Goal: Task Accomplishment & Management: Complete application form

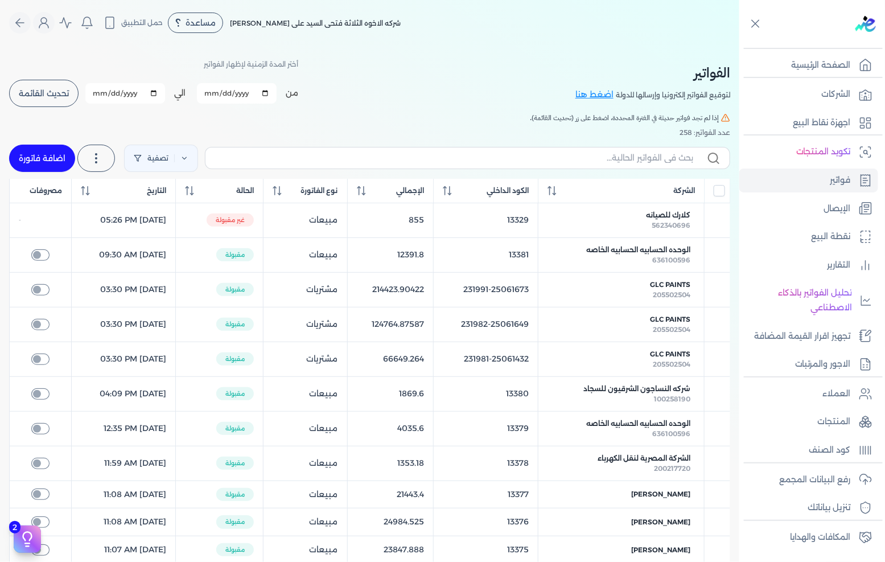
scroll to position [48, 0]
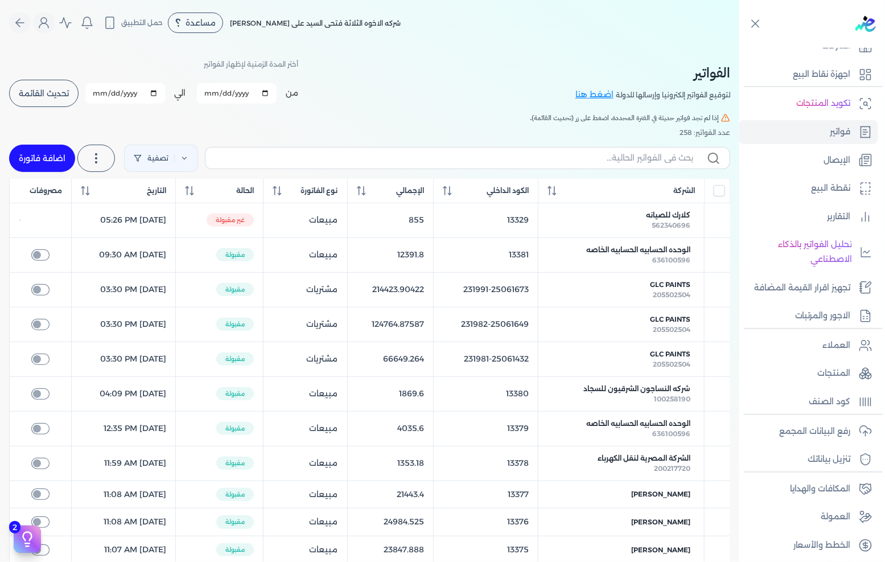
click at [42, 164] on link "اضافة فاتورة" at bounding box center [42, 158] width 66 height 27
select select "EGP"
select select "B"
select select "EGS"
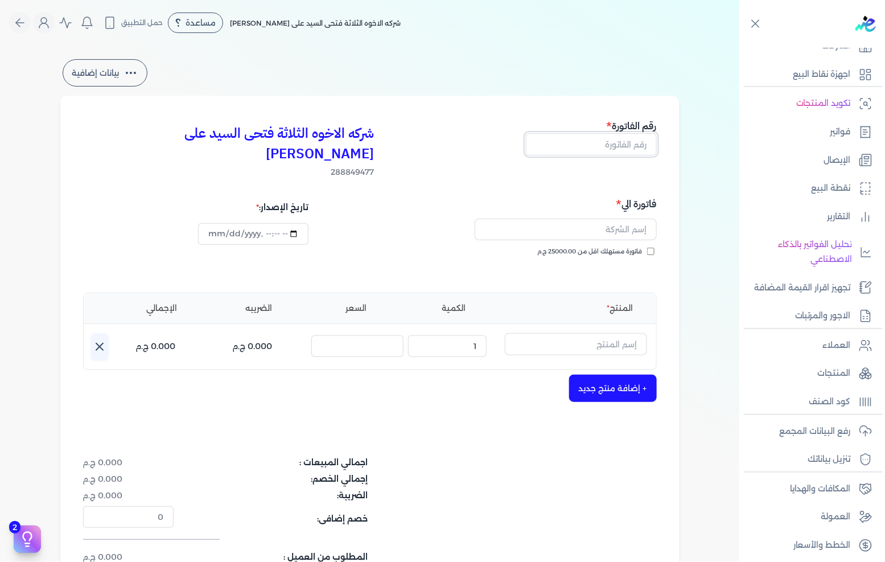
drag, startPoint x: 617, startPoint y: 138, endPoint x: 626, endPoint y: 137, distance: 8.6
click at [617, 138] on input "text" at bounding box center [591, 144] width 131 height 22
type input "13386"
click at [632, 219] on input "text" at bounding box center [566, 230] width 182 height 22
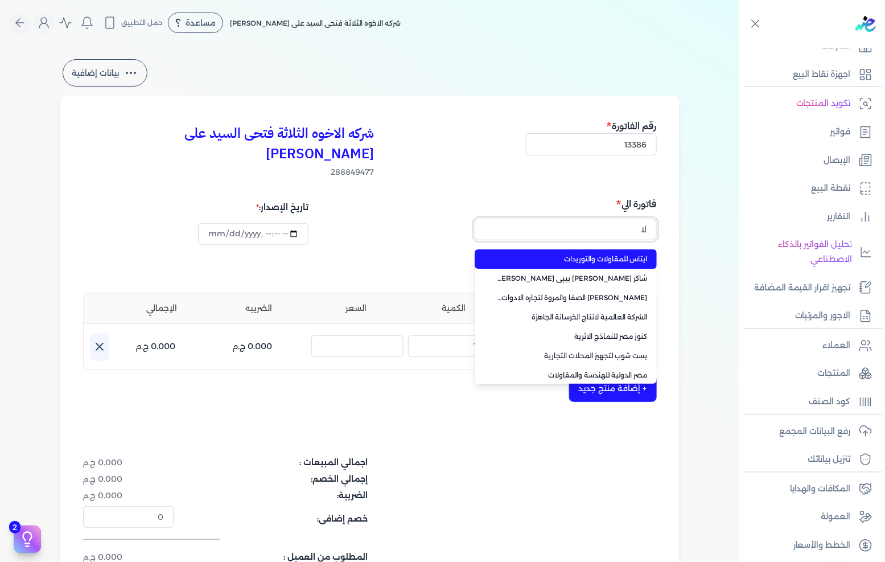
type input "ل"
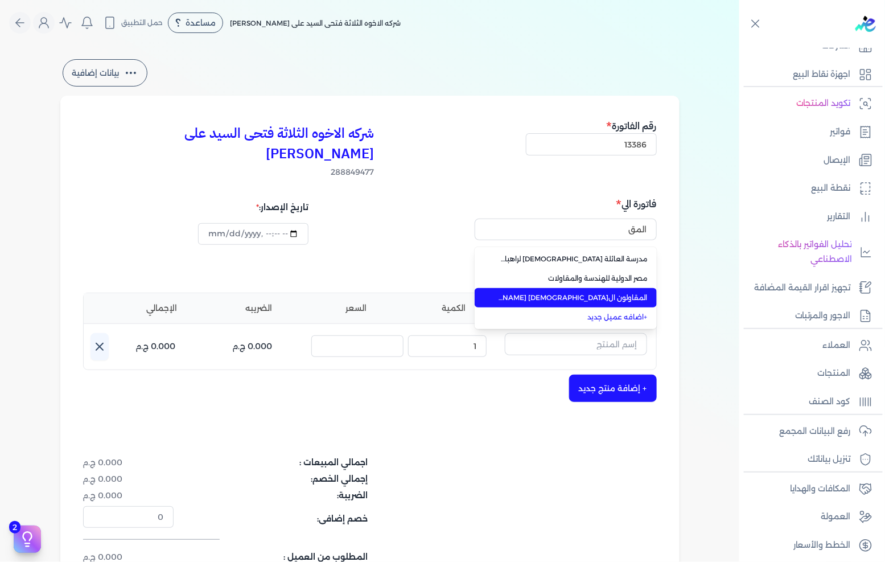
click at [606, 292] on span "المقاولون ال[DEMOGRAPHIC_DATA] [PERSON_NAME]" at bounding box center [572, 297] width 150 height 10
type input "المقاولون ال[DEMOGRAPHIC_DATA] [PERSON_NAME]"
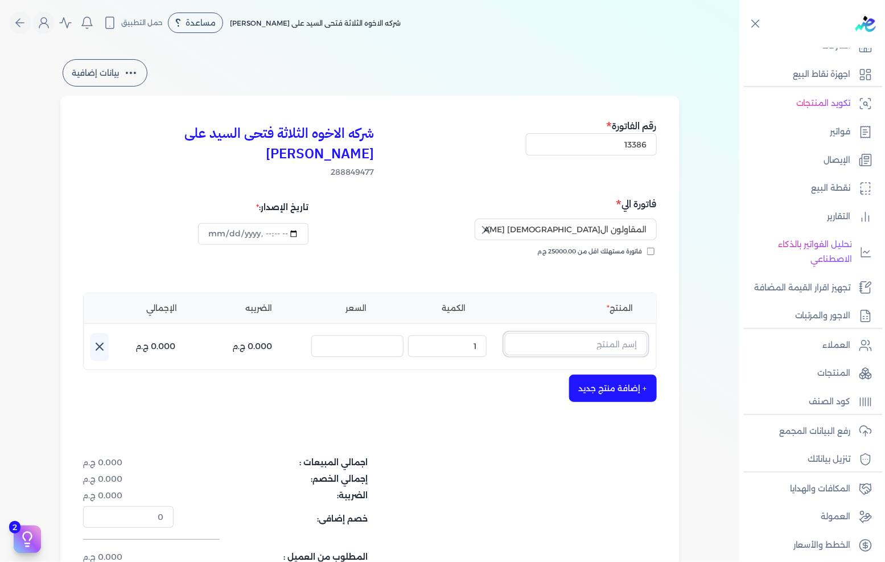
click at [582, 333] on input "text" at bounding box center [576, 344] width 142 height 22
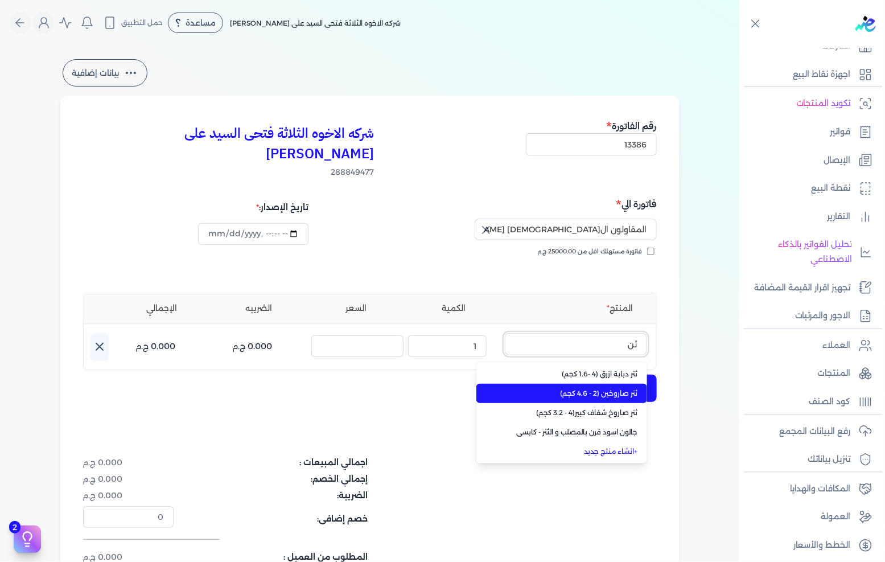
type input "ثن"
click at [578, 388] on span "ثنر صاروخين (2 - 4.6 كجم)" at bounding box center [568, 393] width 139 height 10
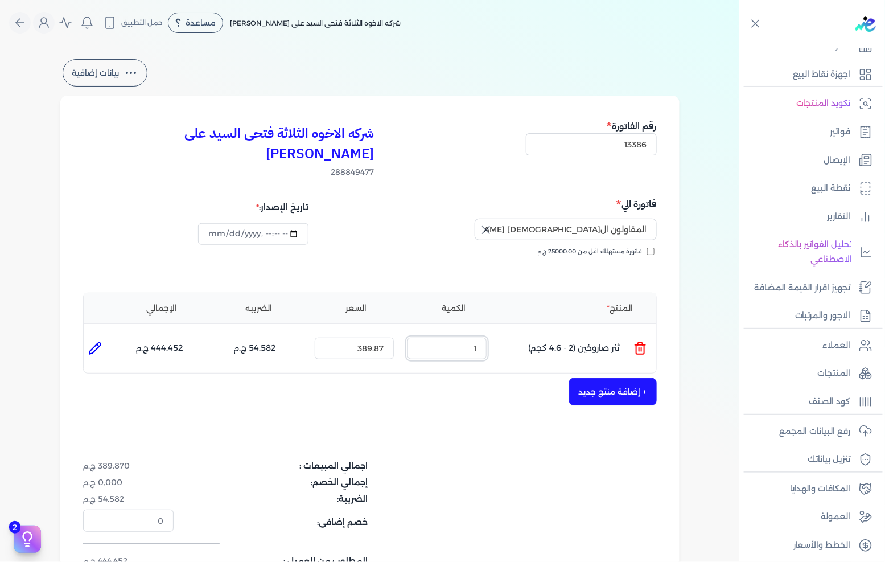
click at [477, 337] on input "1" at bounding box center [446, 348] width 79 height 22
click at [345, 337] on input "389.87" at bounding box center [354, 348] width 79 height 22
type input "460"
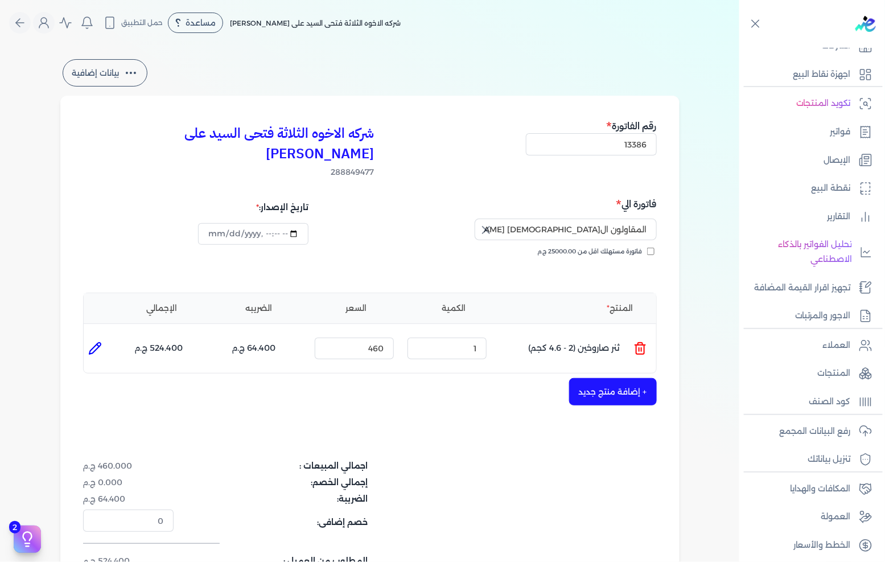
click at [599, 378] on button "+ إضافة منتج جديد" at bounding box center [613, 391] width 88 height 27
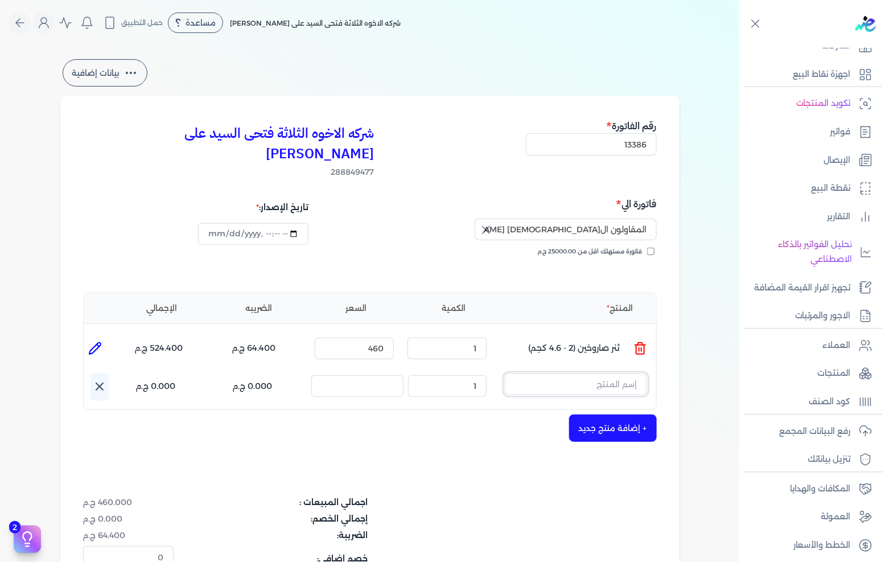
click at [582, 373] on input "text" at bounding box center [576, 384] width 142 height 22
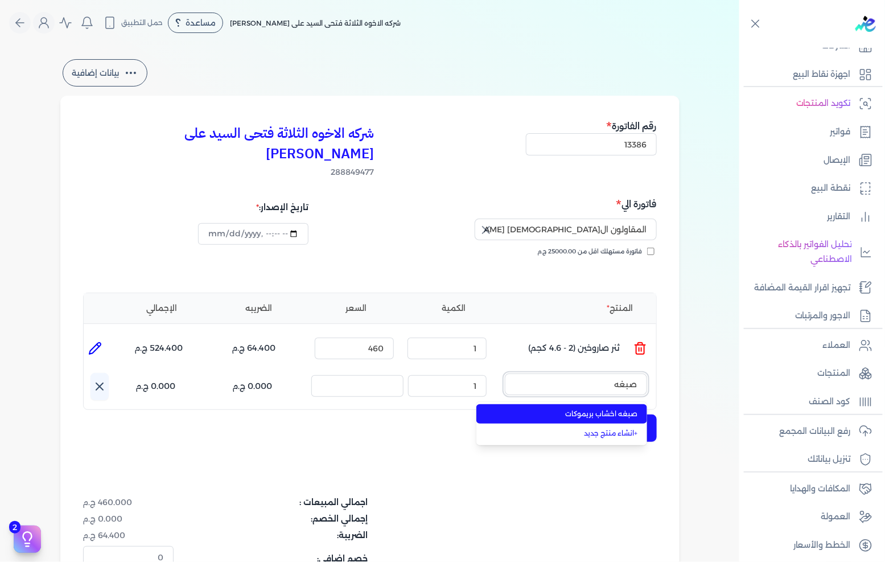
type input "صبغه"
click at [574, 409] on span "صبغه اخشاب بريموكات" at bounding box center [568, 414] width 139 height 10
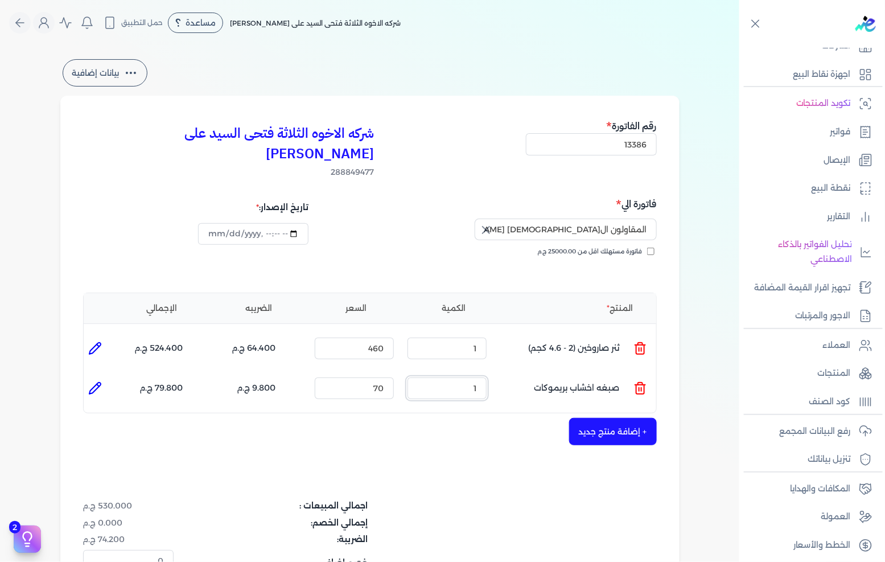
click at [461, 377] on input "1" at bounding box center [446, 388] width 79 height 22
type input "2"
click at [101, 337] on li at bounding box center [95, 348] width 23 height 23
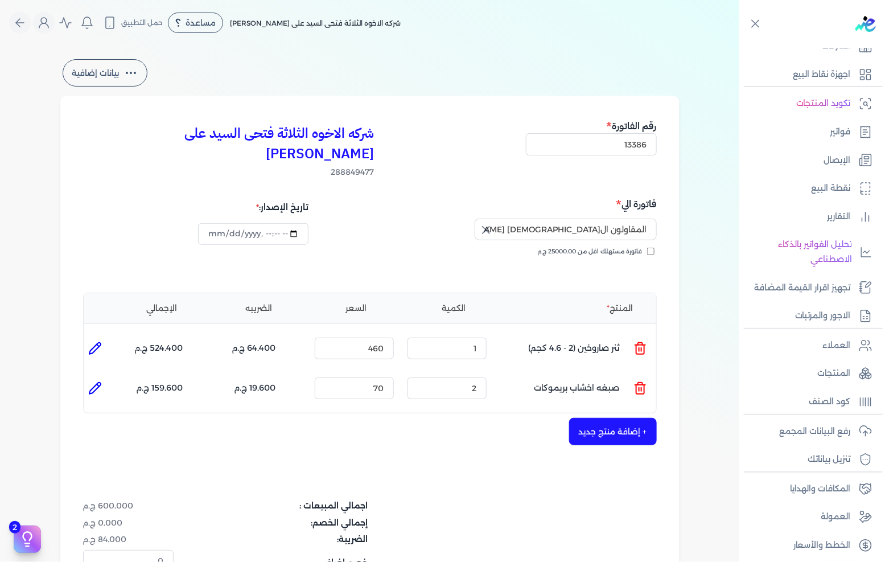
type input "ثنر صاروخين (2 - 4.6 كجم)"
type input "460"
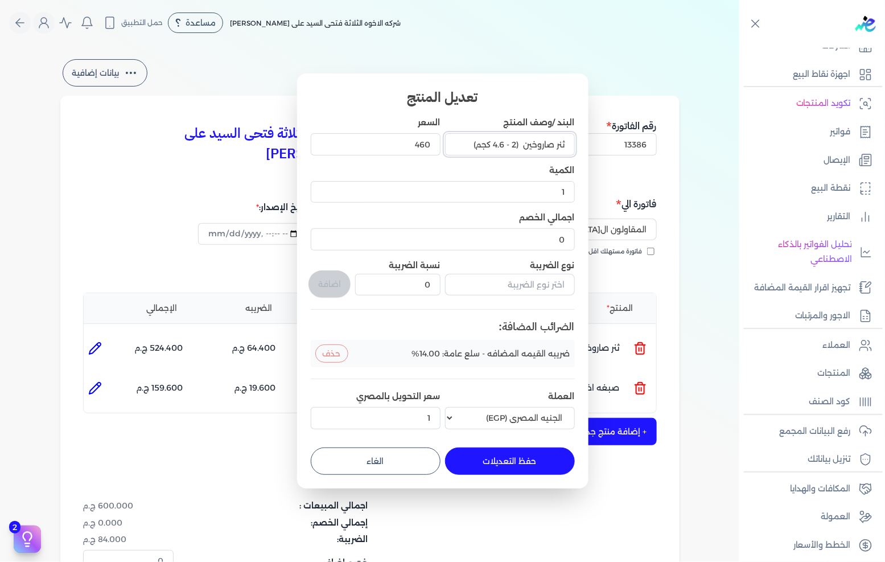
drag, startPoint x: 467, startPoint y: 140, endPoint x: 520, endPoint y: 153, distance: 54.4
click at [520, 153] on input "ثنر صاروخين (2 - 4.6 كجم)" at bounding box center [510, 144] width 130 height 22
type input "كرتونه ثنر صاروخين"
click at [516, 458] on button "حفظ التعديلات" at bounding box center [510, 460] width 130 height 27
type input "0"
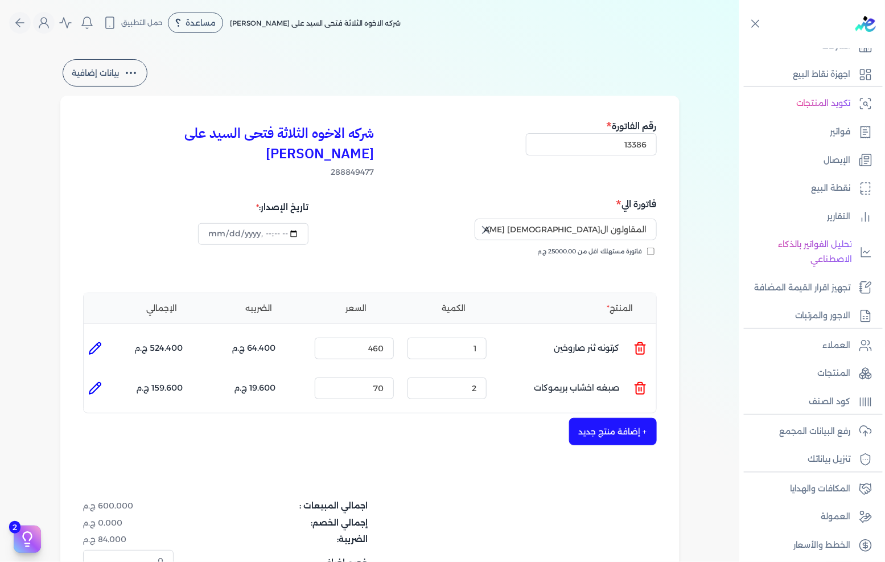
click at [602, 418] on button "+ إضافة منتج جديد" at bounding box center [613, 431] width 88 height 27
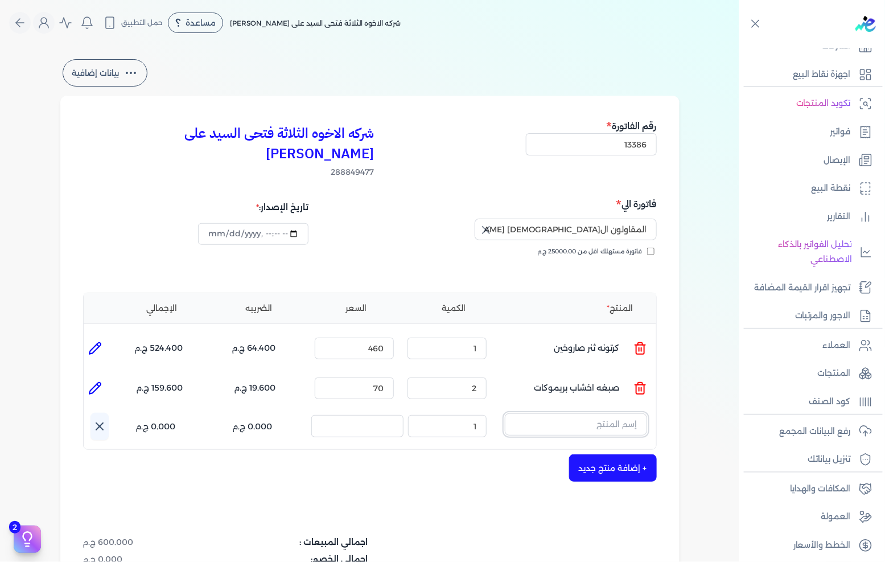
click at [585, 413] on input "text" at bounding box center [576, 424] width 142 height 22
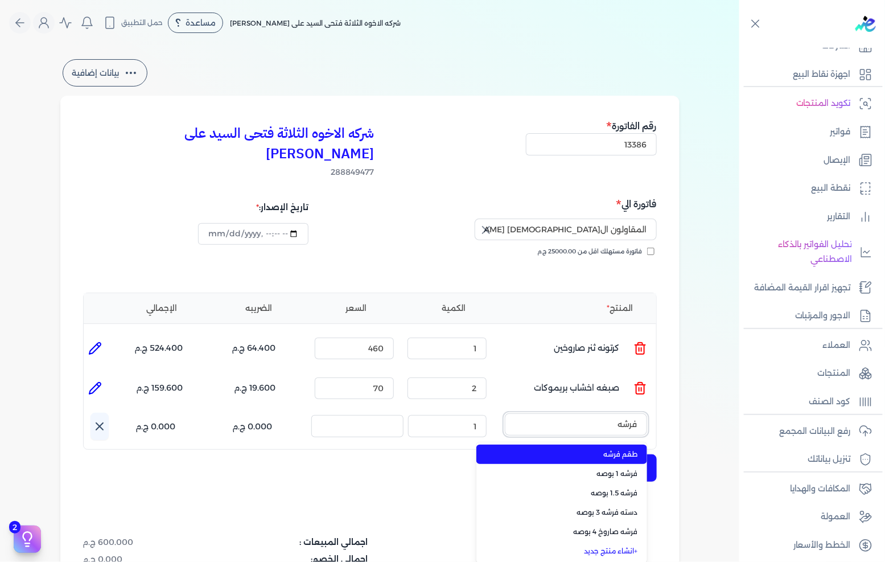
type input "فرشه"
click at [603, 449] on span "طقم فرشه" at bounding box center [568, 454] width 139 height 10
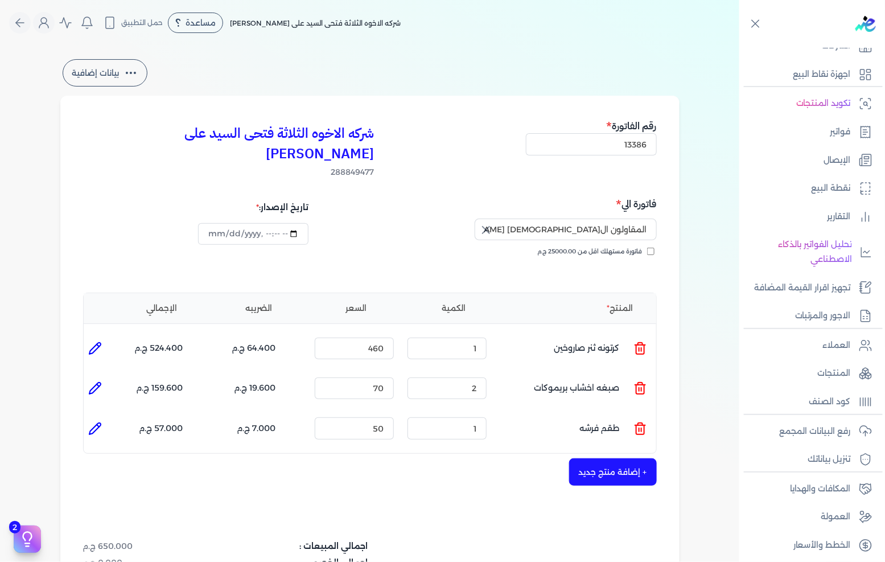
click at [104, 418] on li at bounding box center [95, 428] width 23 height 23
type input "طقم فرشه"
type input "50"
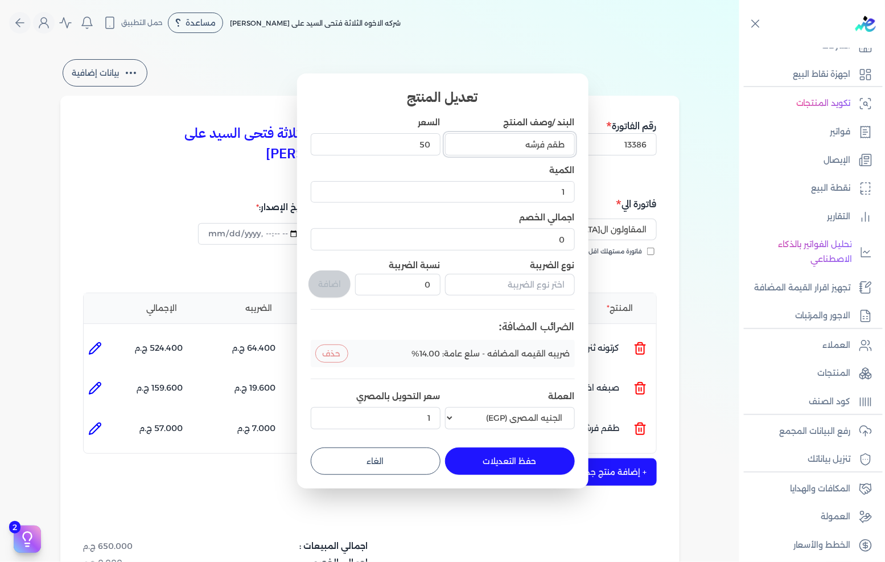
drag, startPoint x: 508, startPoint y: 141, endPoint x: 731, endPoint y: 141, distance: 223.1
click at [727, 141] on dialog "تعديل المنتج البند /وصف المنتج طقم فرشه السعر 50 الكمية 1 اجمالي الخصم 0 نوع ال…" at bounding box center [442, 281] width 885 height 562
type input "دسته فرشه 2 بوصه"
click at [493, 461] on button "حفظ التعديلات" at bounding box center [510, 460] width 130 height 27
type input "0"
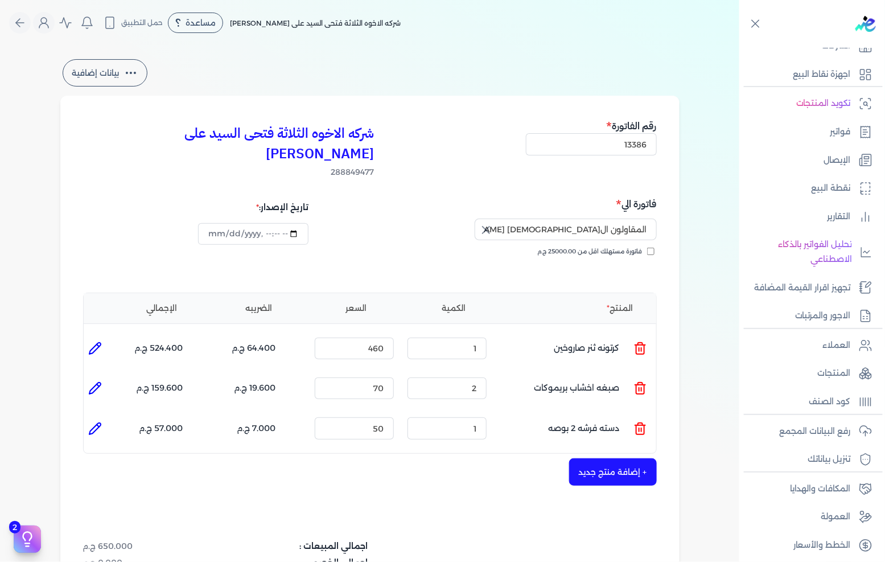
click at [100, 422] on icon at bounding box center [95, 429] width 14 height 14
type input "دسته فرشه 2 بوصه"
type input "50"
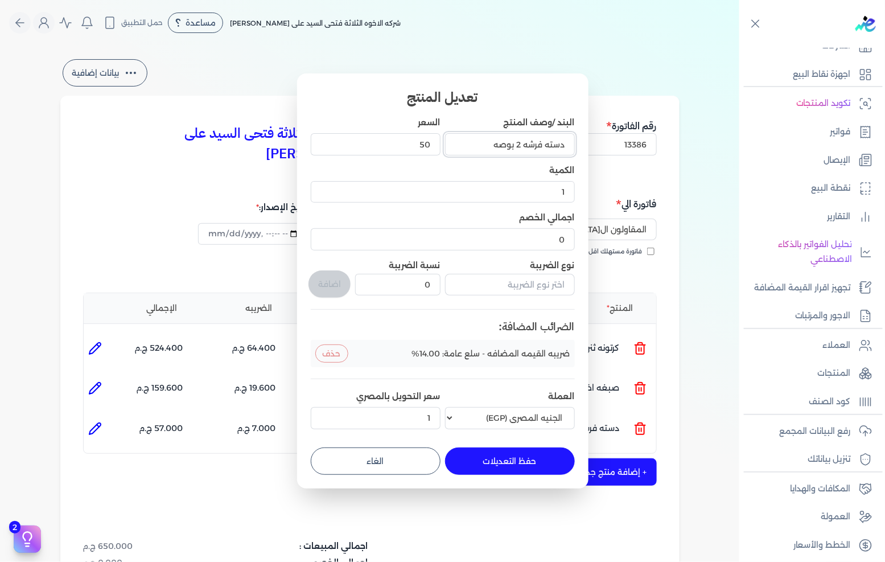
drag, startPoint x: 516, startPoint y: 145, endPoint x: 522, endPoint y: 143, distance: 5.9
click at [522, 143] on input "دسته فرشه 2 بوصه" at bounding box center [510, 144] width 130 height 22
type input "دسته فرشه 3 بوصه"
click at [510, 462] on button "حفظ التعديلات" at bounding box center [510, 460] width 130 height 27
type input "0"
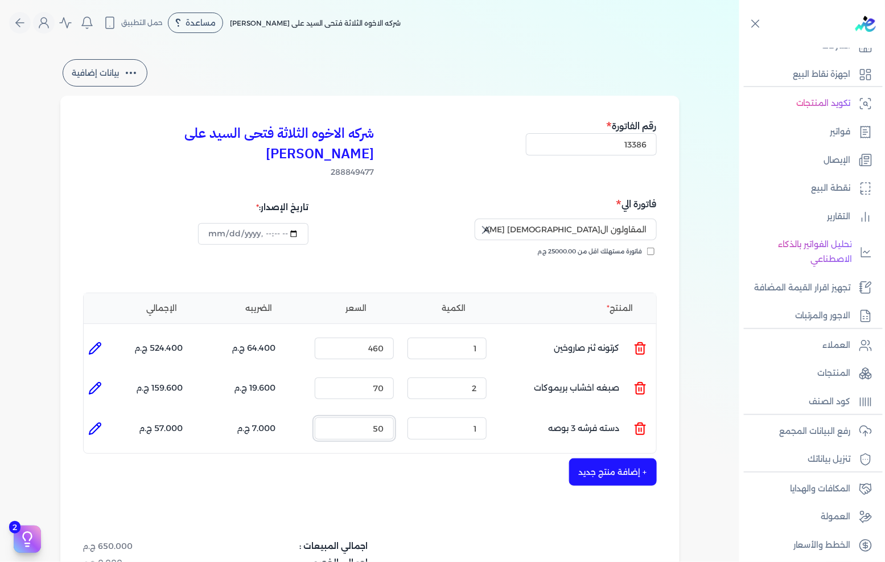
click at [376, 417] on input "50" at bounding box center [354, 428] width 79 height 22
type input "480"
click at [638, 458] on button "+ إضافة منتج جديد" at bounding box center [613, 471] width 88 height 27
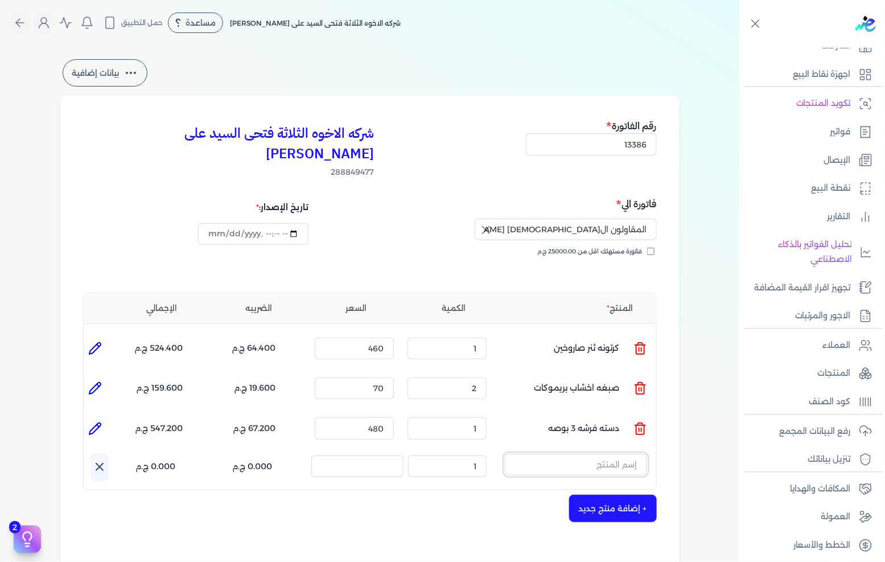
drag, startPoint x: 587, startPoint y: 438, endPoint x: 595, endPoint y: 434, distance: 8.4
click at [588, 454] on input "text" at bounding box center [576, 465] width 142 height 22
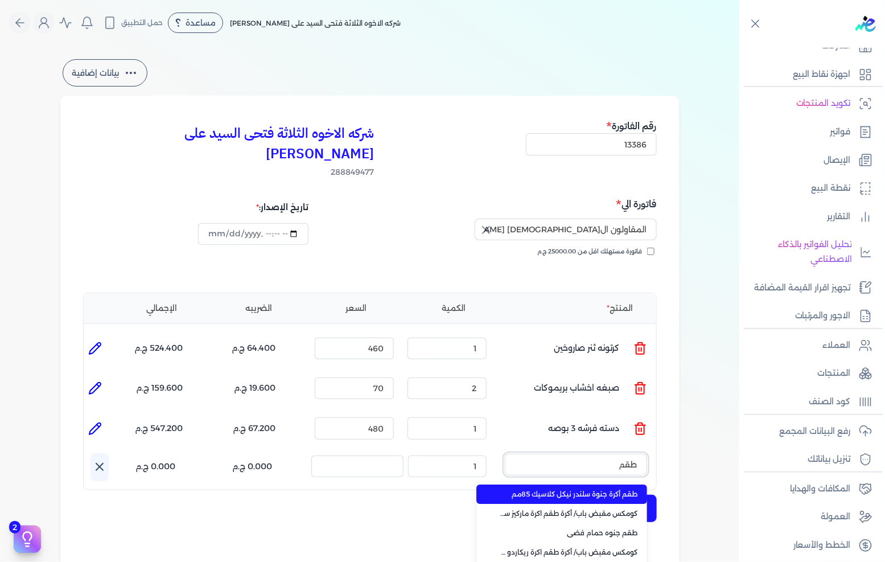
click at [505, 454] on button "طقم" at bounding box center [576, 467] width 142 height 26
type input "طقم ص"
click at [596, 489] on span "طقم صلب" at bounding box center [568, 494] width 139 height 10
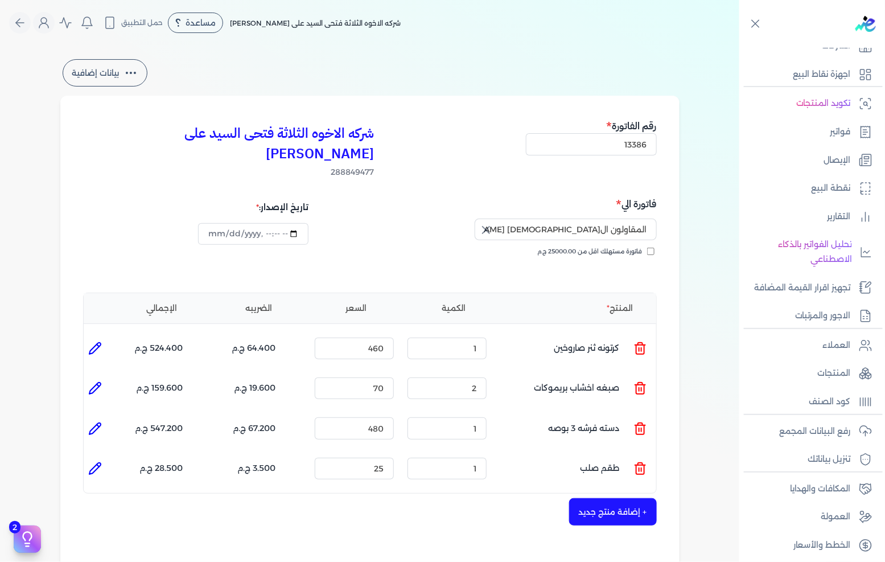
click at [590, 498] on button "+ إضافة منتج جديد" at bounding box center [613, 511] width 88 height 27
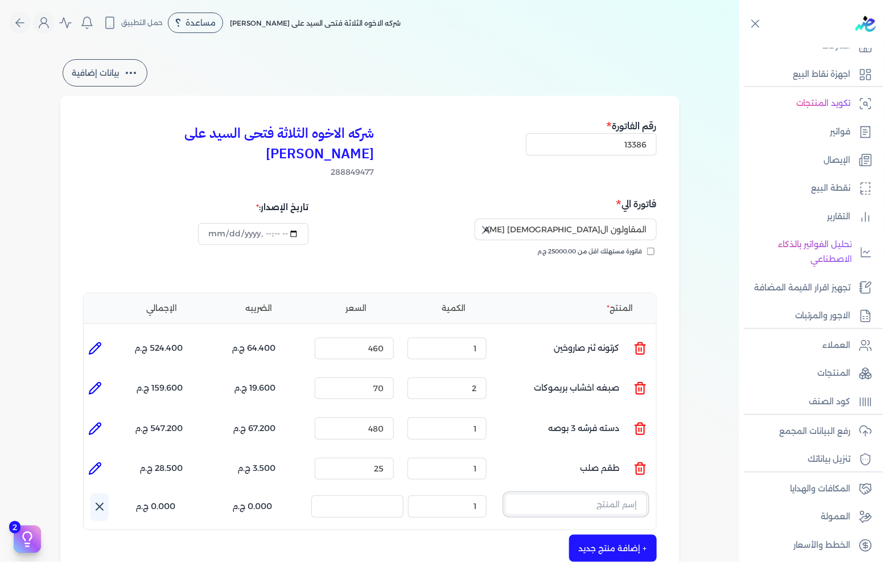
click at [609, 493] on input "text" at bounding box center [576, 504] width 142 height 22
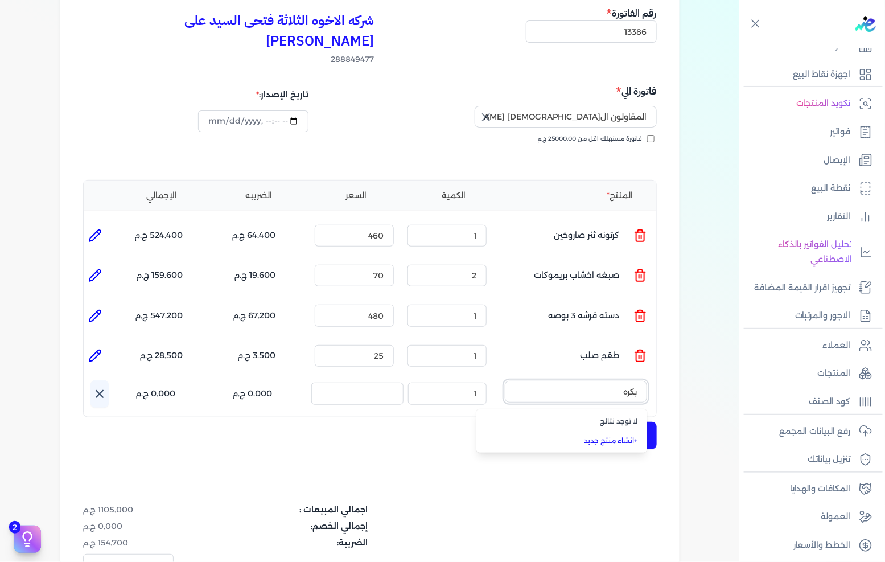
scroll to position [126, 0]
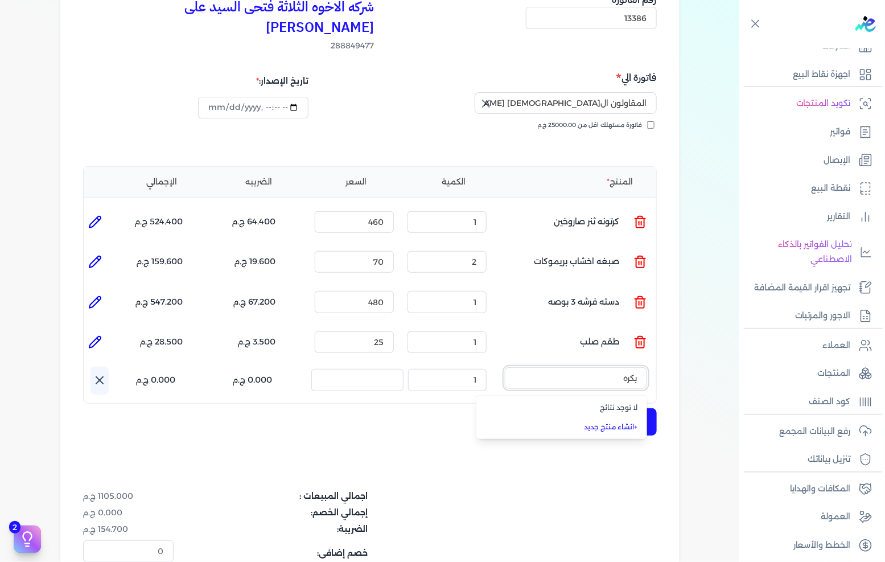
type input "بكره"
click at [604, 367] on input "text" at bounding box center [576, 378] width 142 height 22
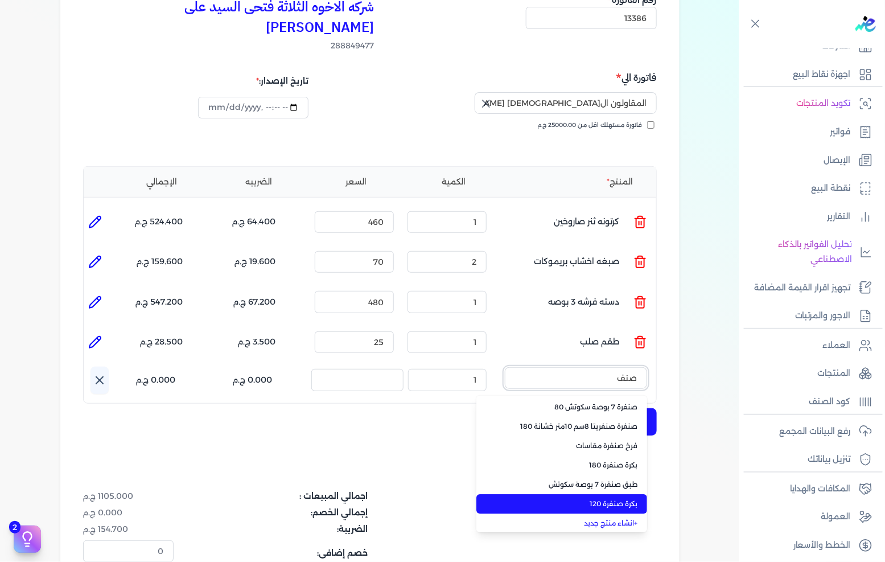
type input "صنف"
click at [586, 498] on span "بكرة صنفرة 120" at bounding box center [568, 503] width 139 height 10
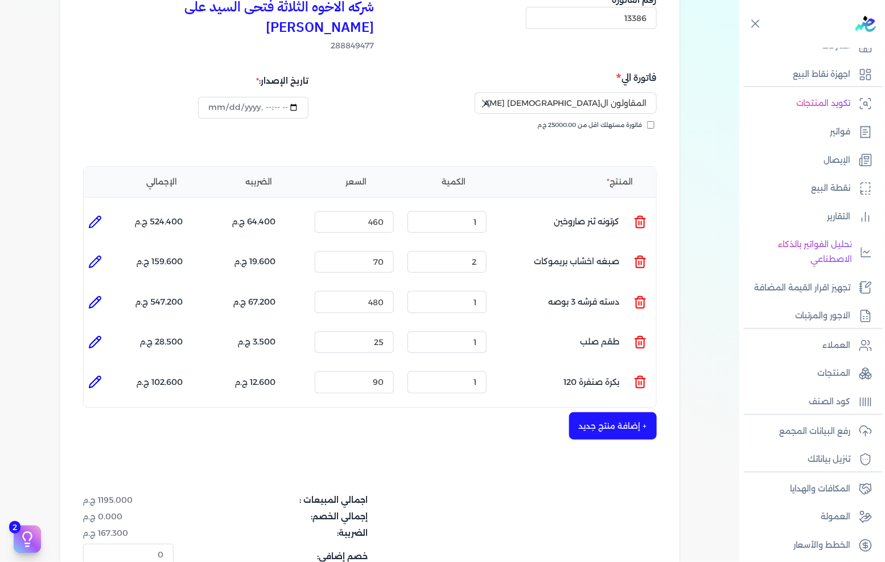
click at [97, 375] on icon at bounding box center [95, 382] width 14 height 14
type input "بكرة صنفرة 120"
type input "90"
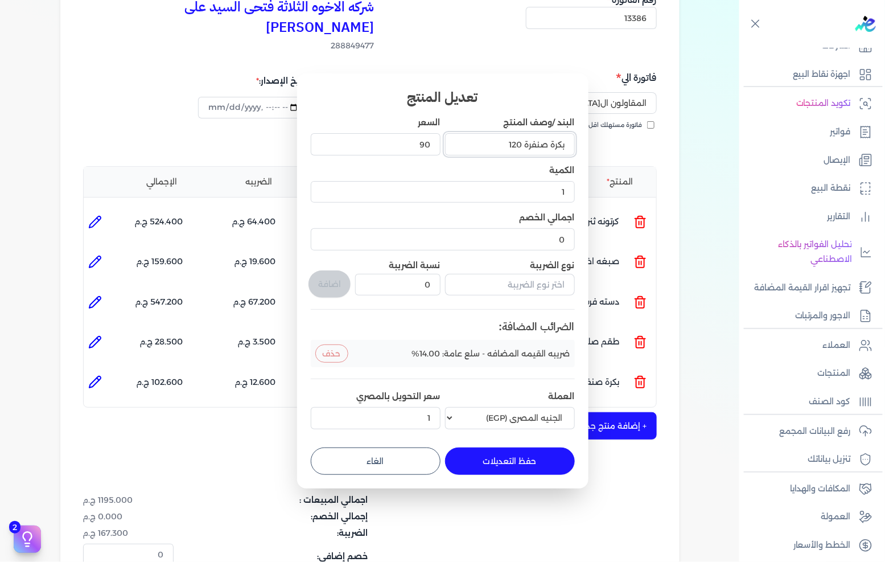
drag, startPoint x: 514, startPoint y: 143, endPoint x: 520, endPoint y: 143, distance: 6.3
click at [520, 143] on input "بكرة صنفرة 120" at bounding box center [510, 144] width 130 height 22
type input "بكرة صنفرة 100"
click at [507, 462] on button "حفظ التعديلات" at bounding box center [510, 460] width 130 height 27
type input "0"
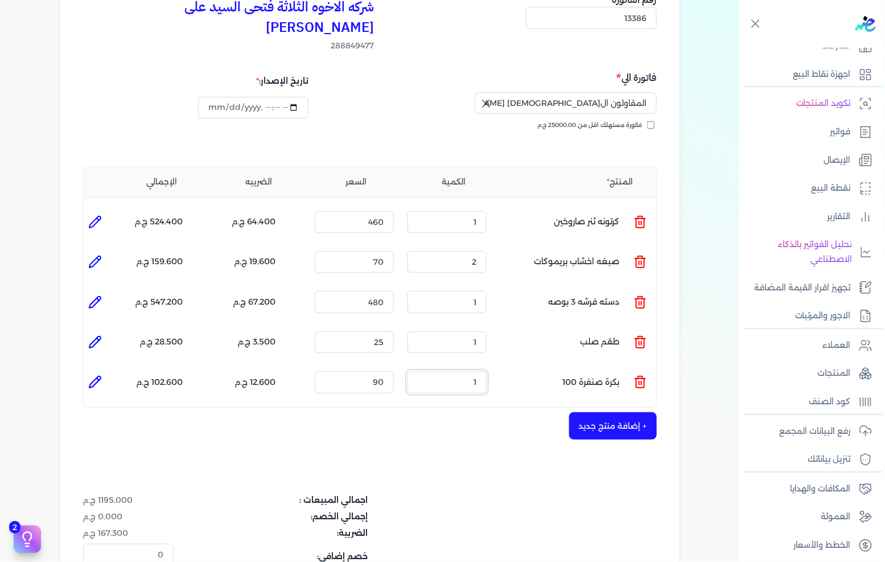
click at [480, 371] on input "1" at bounding box center [446, 382] width 79 height 22
type input "2"
click at [372, 371] on input "90" at bounding box center [354, 382] width 79 height 22
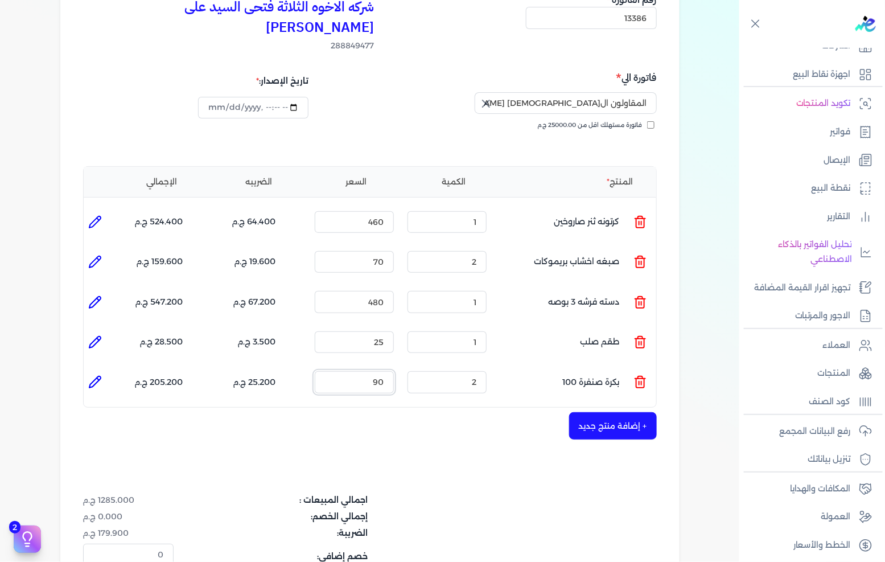
click at [372, 371] on input "90" at bounding box center [354, 382] width 79 height 22
click at [446, 412] on div "+ إضافة منتج جديد" at bounding box center [370, 425] width 574 height 27
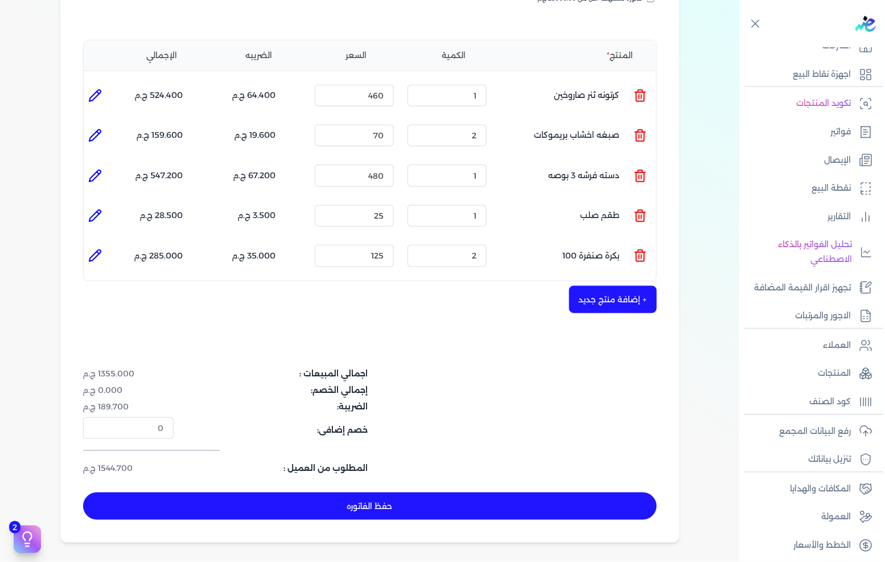
scroll to position [189, 0]
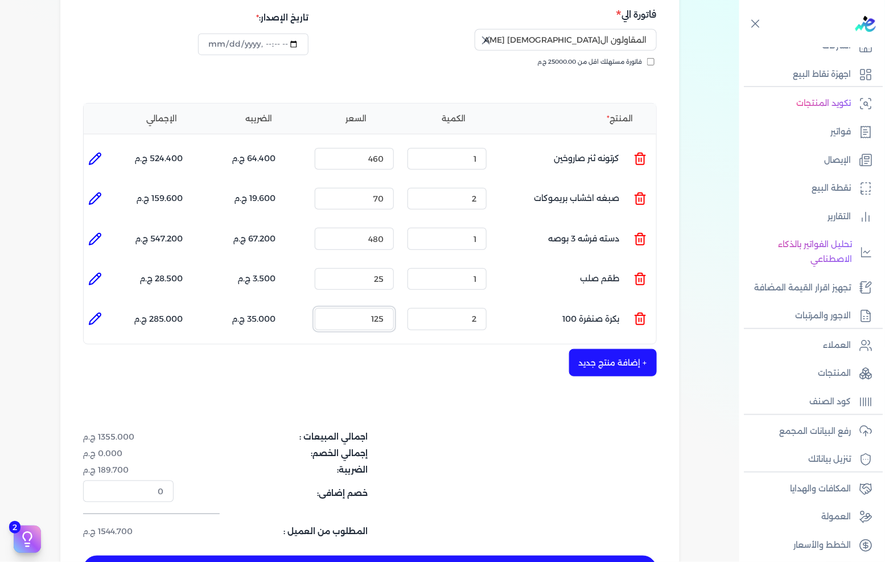
click at [361, 308] on input "125" at bounding box center [354, 319] width 79 height 22
type input "12"
type input "0"
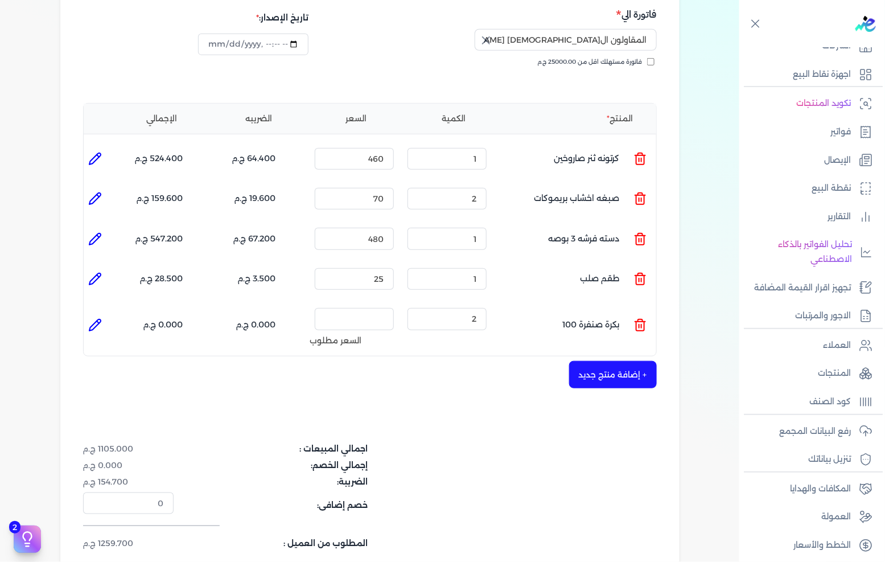
click at [104, 314] on li at bounding box center [95, 325] width 23 height 23
type input "بكرة صنفرة 100"
type input "2"
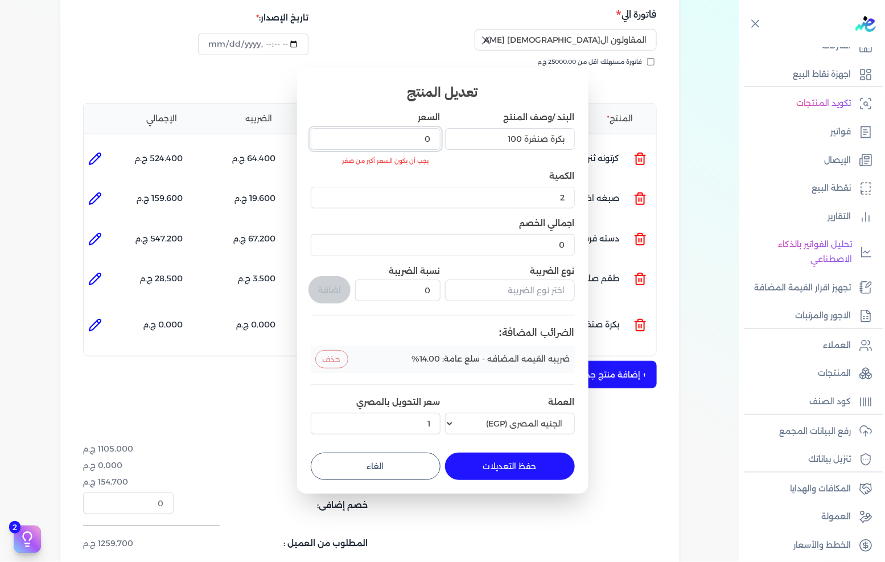
click at [402, 145] on input "0" at bounding box center [376, 139] width 130 height 22
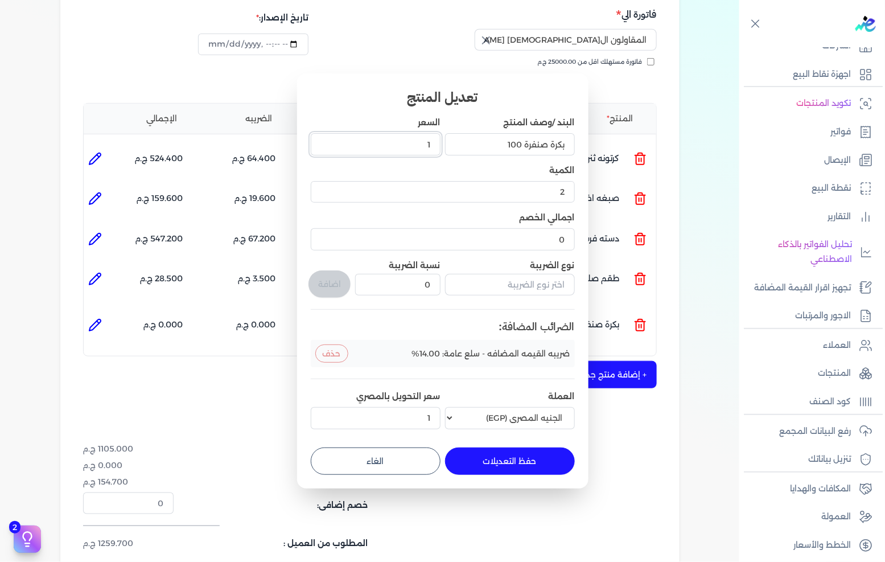
type input "12"
type input "12.5"
click at [519, 465] on button "حفظ التعديلات" at bounding box center [510, 460] width 130 height 27
type input "0"
type input "1"
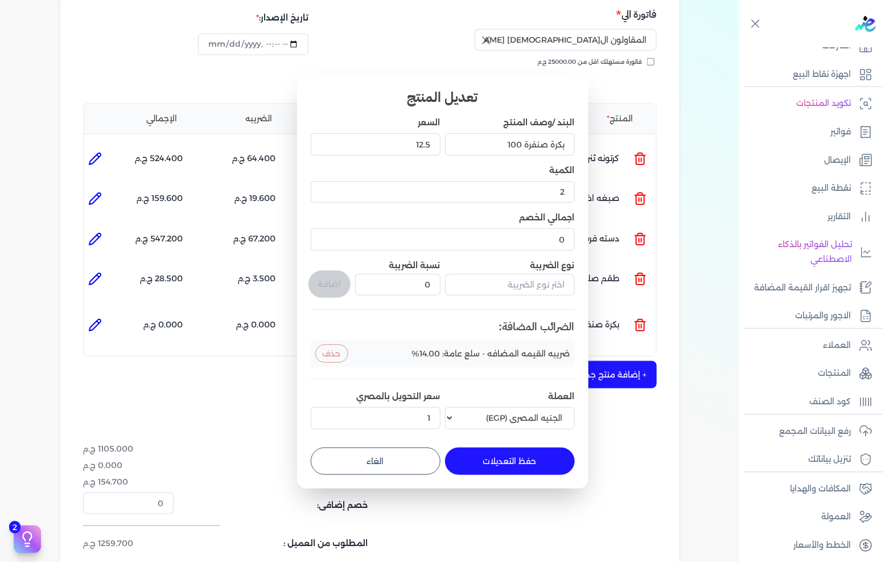
type input "12.5"
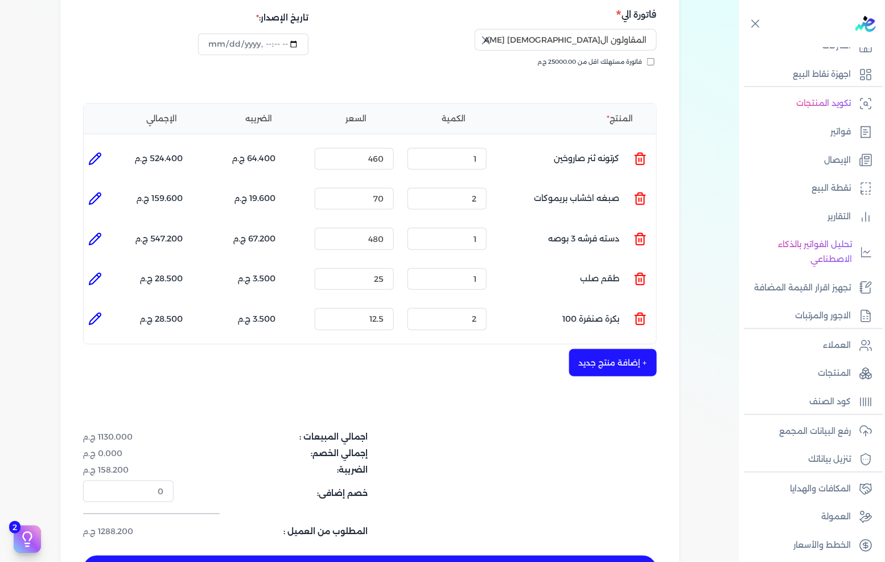
drag, startPoint x: 100, startPoint y: 218, endPoint x: 131, endPoint y: 212, distance: 31.8
click at [100, 233] on icon at bounding box center [94, 238] width 11 height 11
type input "دسته فرشه 3 بوصه"
type input "480"
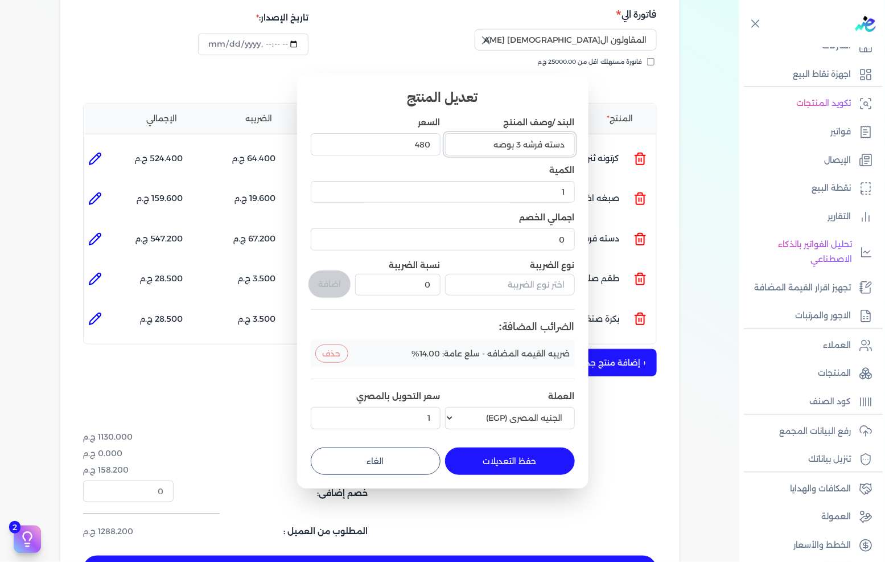
drag, startPoint x: 544, startPoint y: 141, endPoint x: 641, endPoint y: 139, distance: 96.8
click at [638, 139] on dialog "تعديل المنتج البند /وصف المنتج دسته فرشه 3 بوصه السعر 480 الكمية 1 اجمالي الخصم…" at bounding box center [442, 281] width 885 height 562
type input "فرشه 3 بوصه"
click at [527, 467] on button "حفظ التعديلات" at bounding box center [510, 460] width 130 height 27
type input "0"
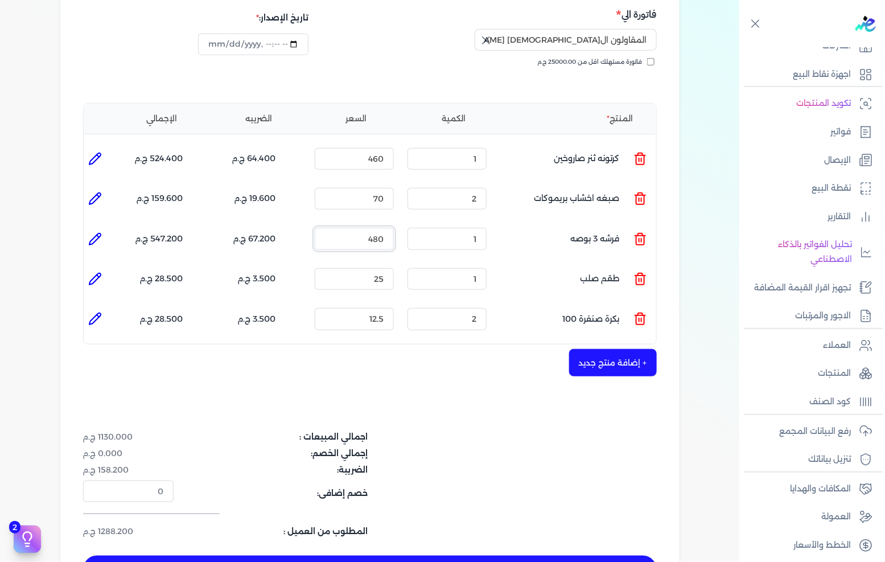
click at [384, 228] on input "480" at bounding box center [354, 239] width 79 height 22
type input "40"
click at [444, 370] on div "شركه الاخوه الثلاثة فتحى السيد على [PERSON_NAME] 288849477 رقم الفاتورة 13386 ف…" at bounding box center [369, 255] width 619 height 699
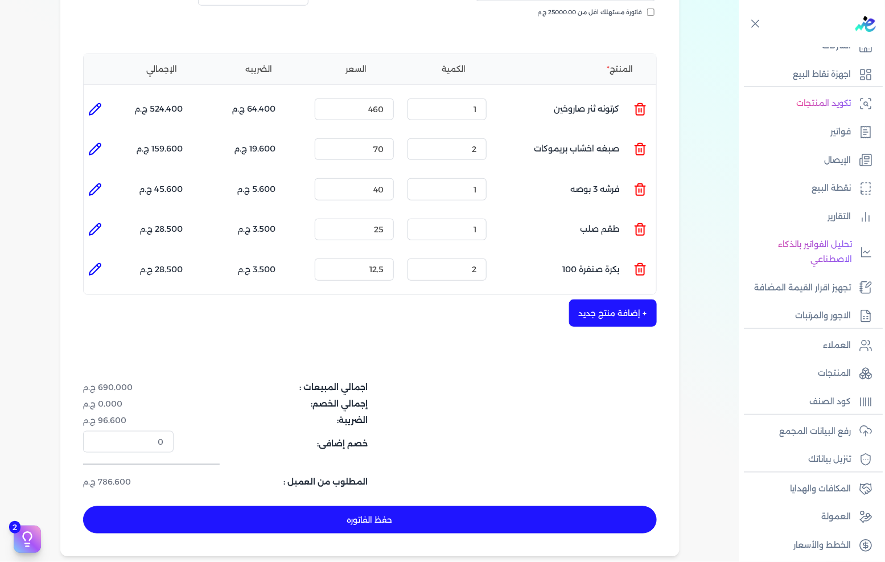
scroll to position [253, 0]
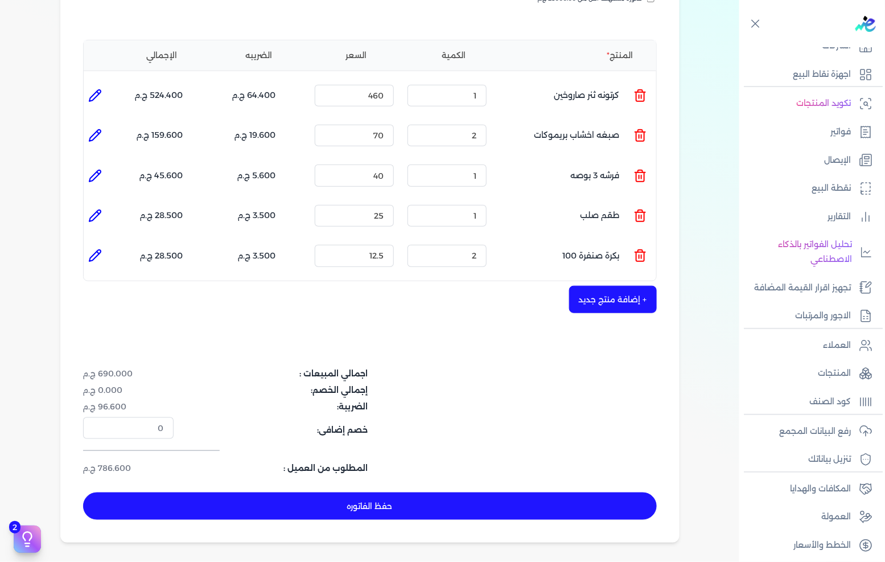
click at [353, 492] on button "حفظ الفاتوره" at bounding box center [370, 505] width 574 height 27
type input "[DATE]"
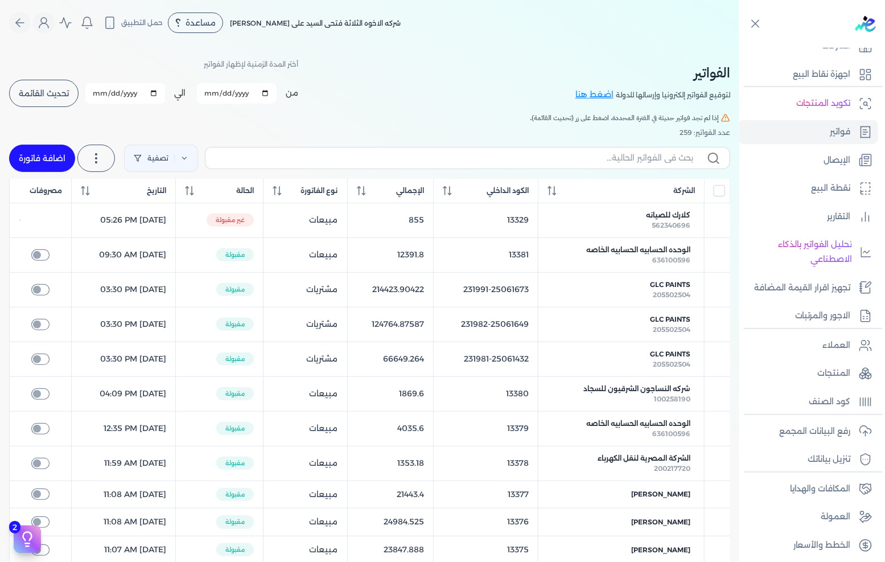
click at [53, 145] on link "اضافة فاتورة" at bounding box center [42, 158] width 66 height 27
select select "EGP"
select select "B"
select select "EGS"
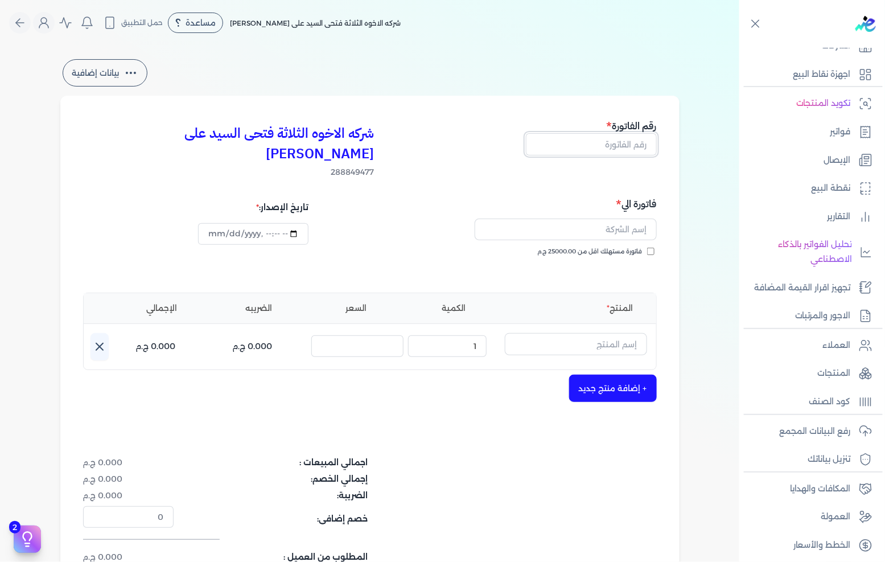
drag, startPoint x: 585, startPoint y: 134, endPoint x: 884, endPoint y: 184, distance: 303.6
click at [585, 134] on input "text" at bounding box center [591, 144] width 131 height 22
type input "13387"
click at [637, 247] on span "فاتورة مستهلك اقل من 25000.00 ج.م" at bounding box center [590, 251] width 105 height 9
click at [647, 248] on input "فاتورة مستهلك اقل من 25000.00 ج.م" at bounding box center [650, 251] width 7 height 7
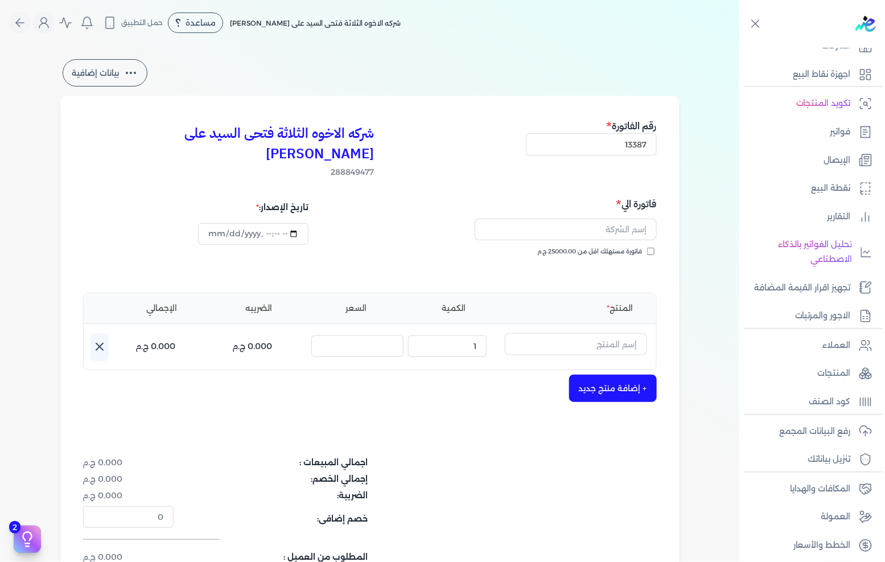
checkbox input "true"
click at [633, 219] on input "text" at bounding box center [566, 230] width 182 height 22
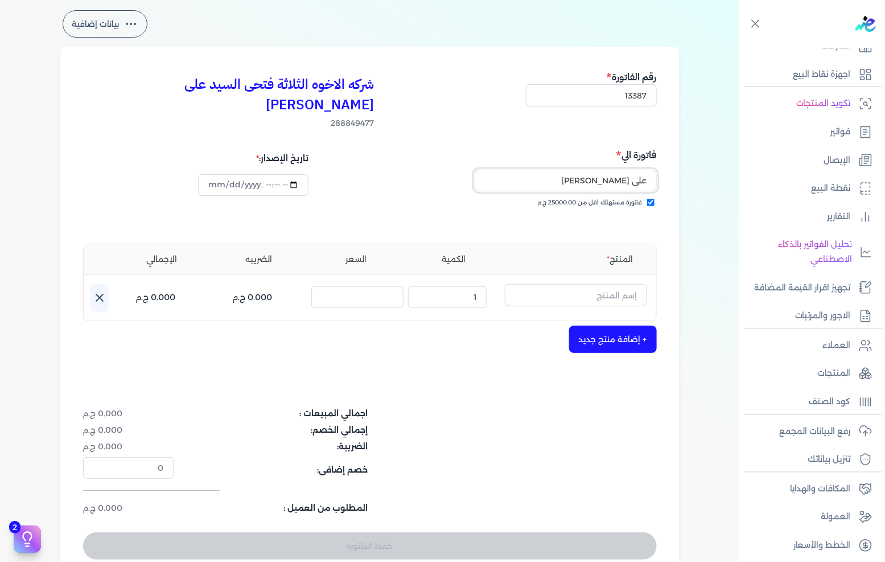
scroll to position [63, 0]
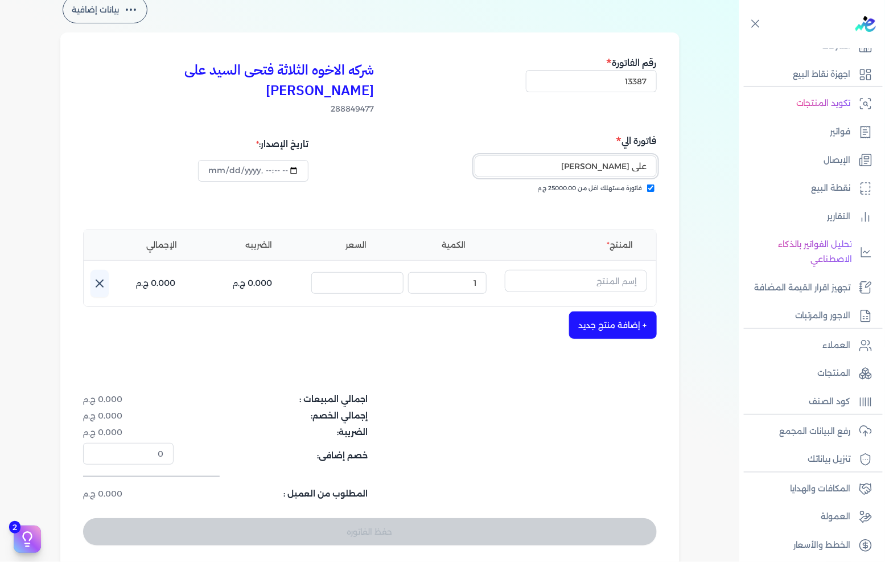
type input "على اشرف السيد"
drag, startPoint x: 626, startPoint y: 261, endPoint x: 651, endPoint y: 252, distance: 26.5
click at [625, 270] on input "text" at bounding box center [576, 281] width 142 height 22
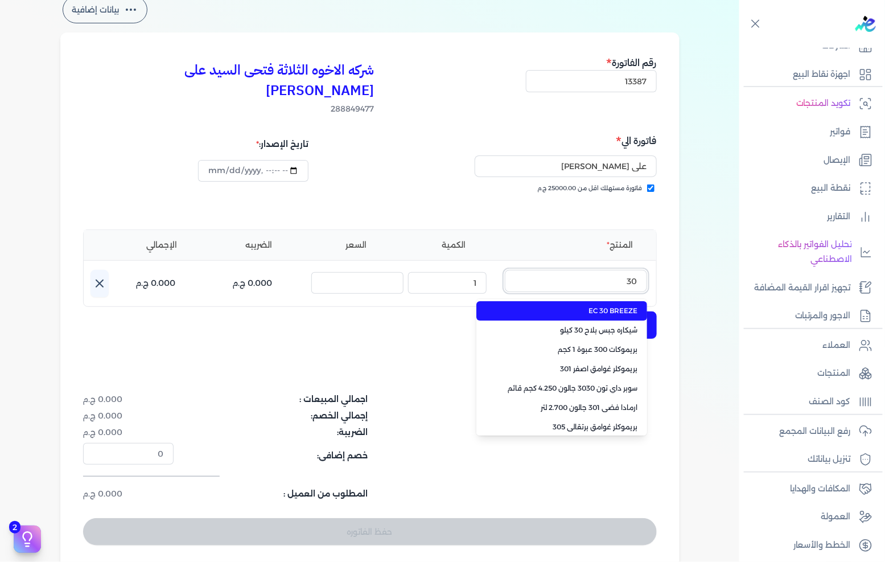
type input "303"
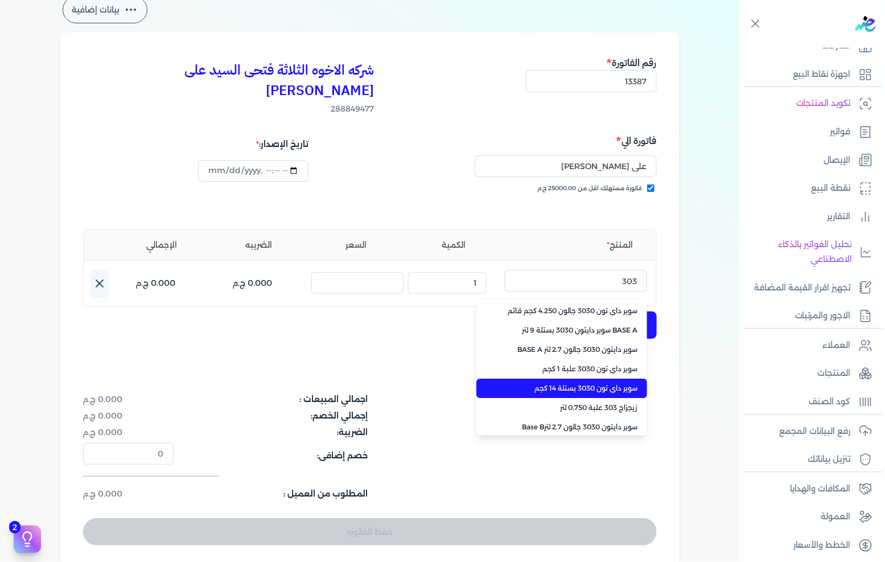
click at [602, 383] on span "سوبر داي تون 3030 بستلة 14 كجم" at bounding box center [568, 388] width 139 height 10
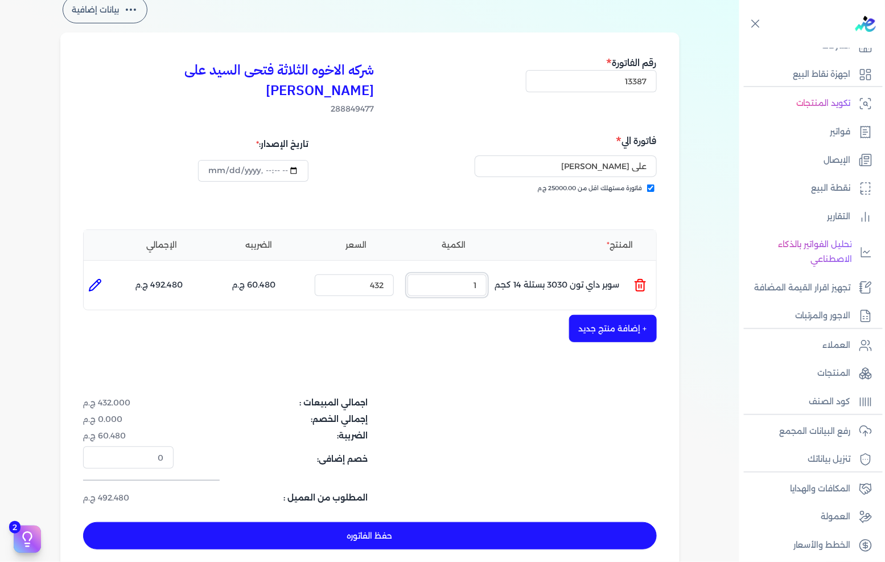
click at [450, 274] on input "1" at bounding box center [446, 285] width 79 height 22
type input "25"
click at [640, 315] on button "+ إضافة منتج جديد" at bounding box center [613, 328] width 88 height 27
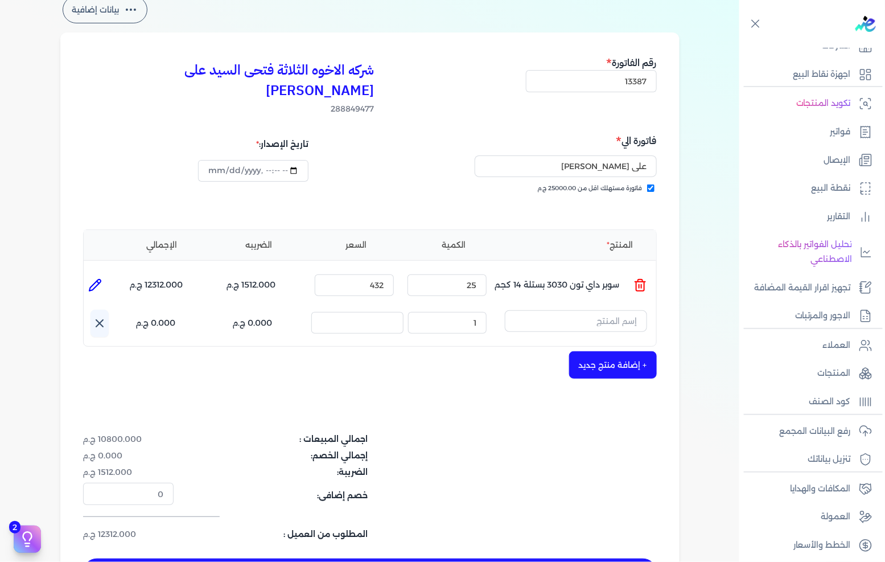
click at [636, 310] on input "text" at bounding box center [576, 321] width 142 height 22
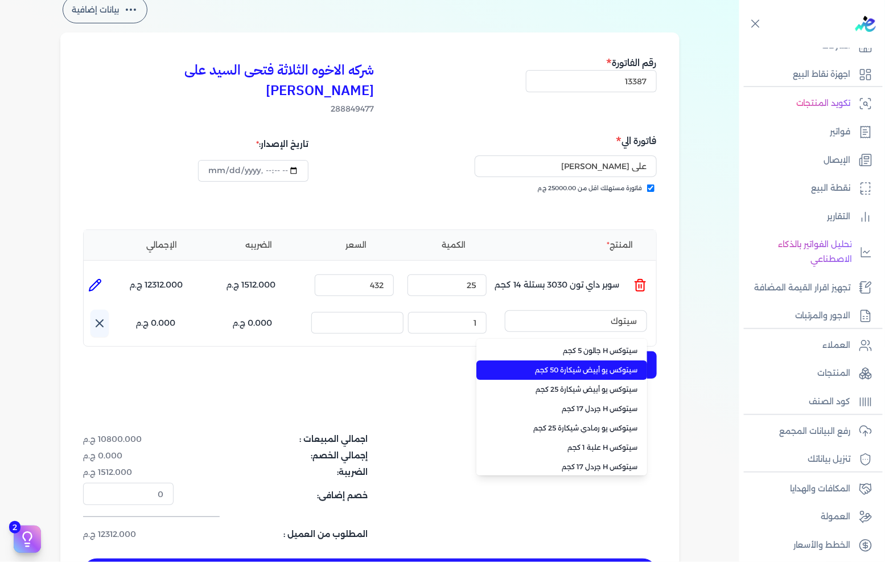
type input "سيتوك"
click at [598, 360] on li "سيتوكس يو أبيض شيكارة 50 كجم" at bounding box center [561, 369] width 171 height 19
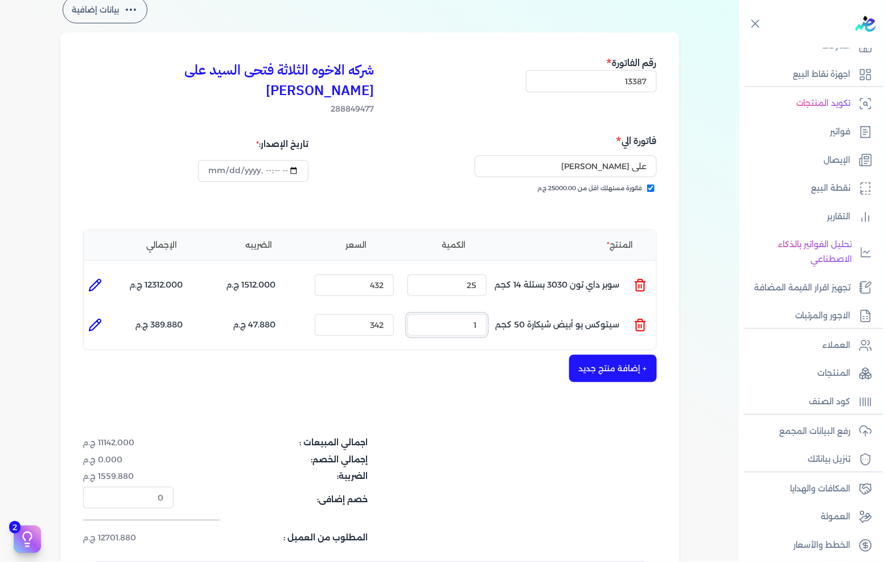
click at [439, 314] on input "1" at bounding box center [446, 325] width 79 height 22
type input "4"
type input "0"
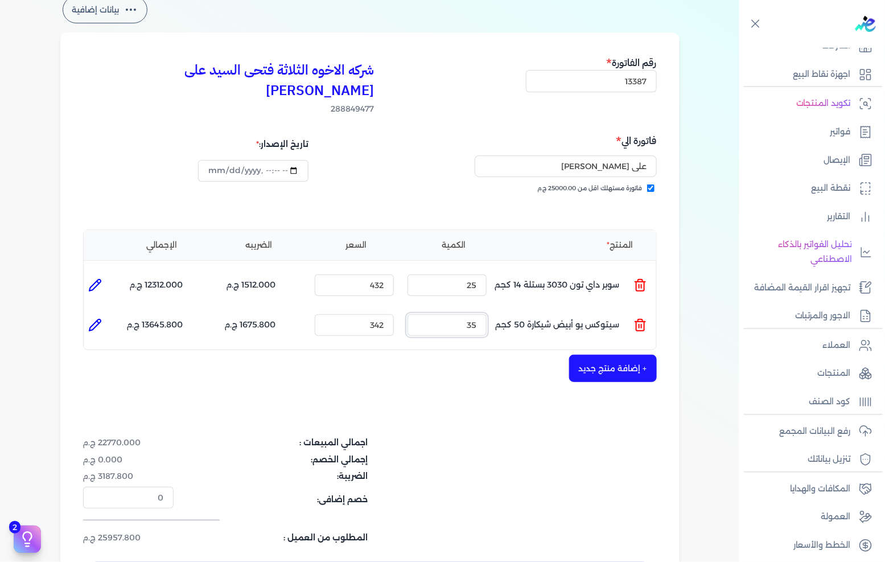
type input "3"
type input "0"
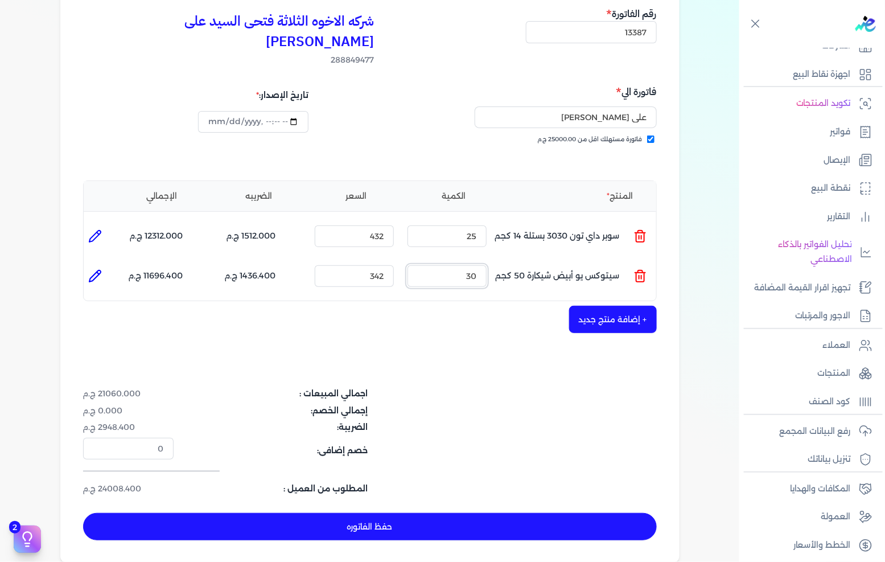
scroll to position [126, 0]
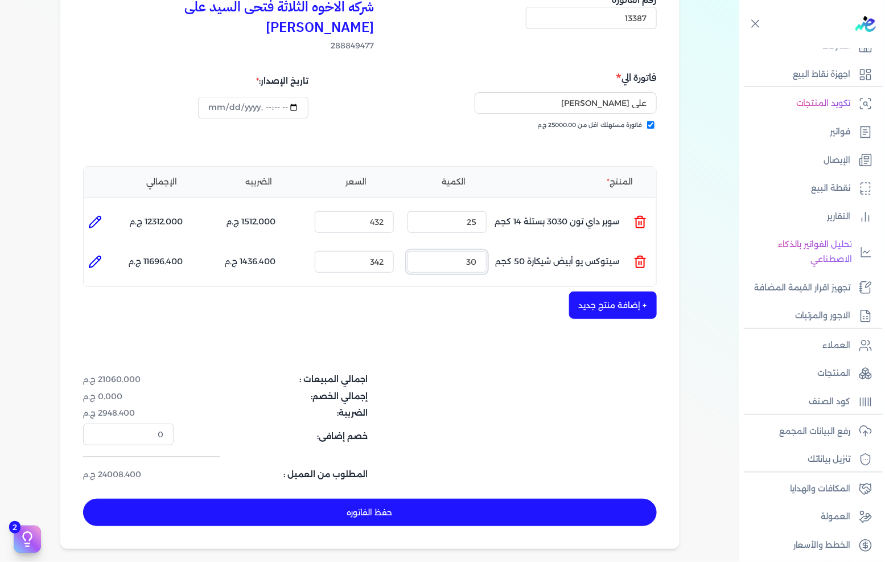
type input "30"
click at [334, 498] on button "حفظ الفاتوره" at bounding box center [370, 511] width 574 height 27
type input "[DATE]"
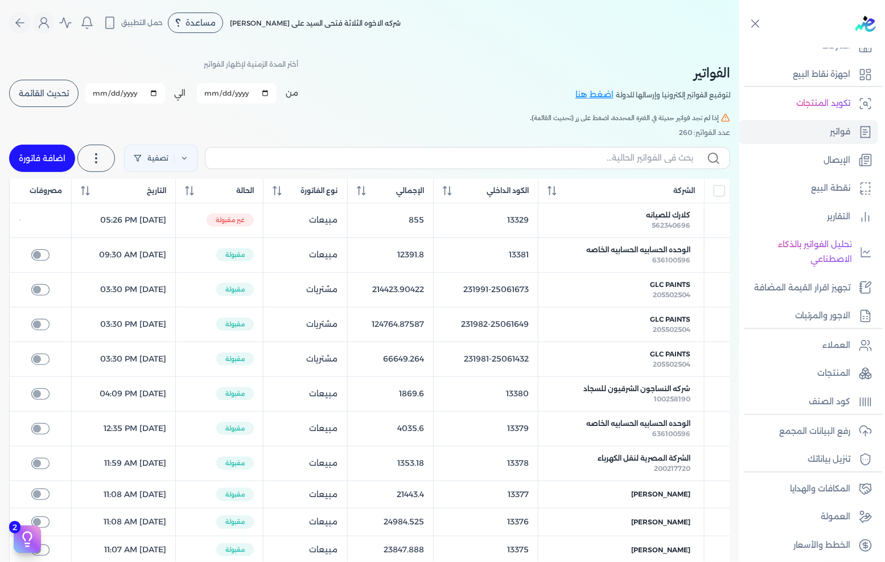
click at [50, 87] on button "تحديث القائمة" at bounding box center [43, 93] width 69 height 27
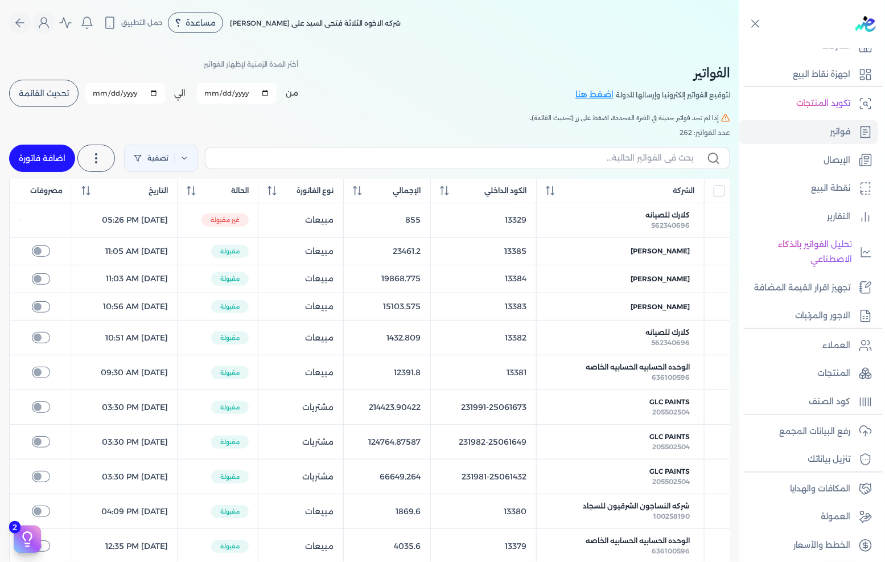
click at [61, 83] on button "تحديث القائمة" at bounding box center [43, 93] width 69 height 27
checkbox input "false"
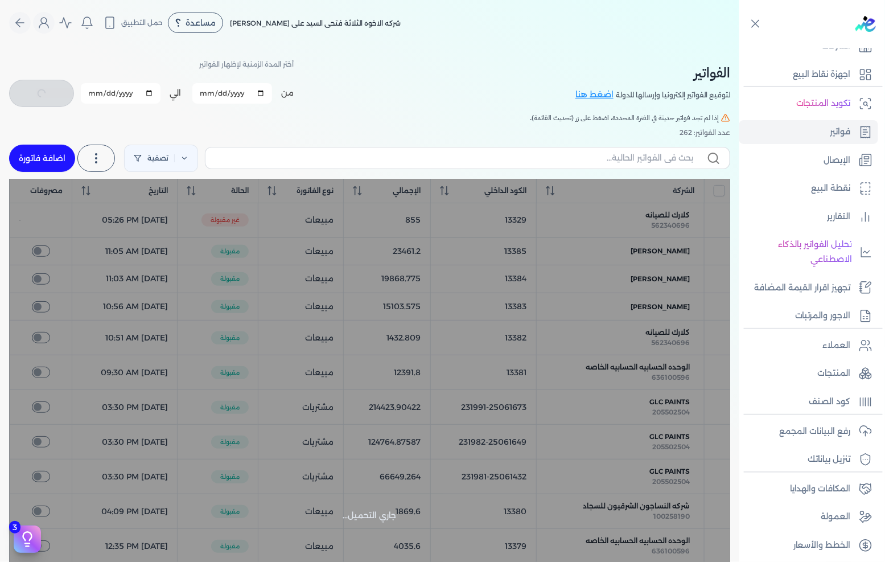
click at [46, 92] on div "من 2025-08-01 الي 2025-08-31 برجاء تحديد فتره زمنيه برجاء تحديد فتره زمنيه صالحة" at bounding box center [151, 94] width 285 height 30
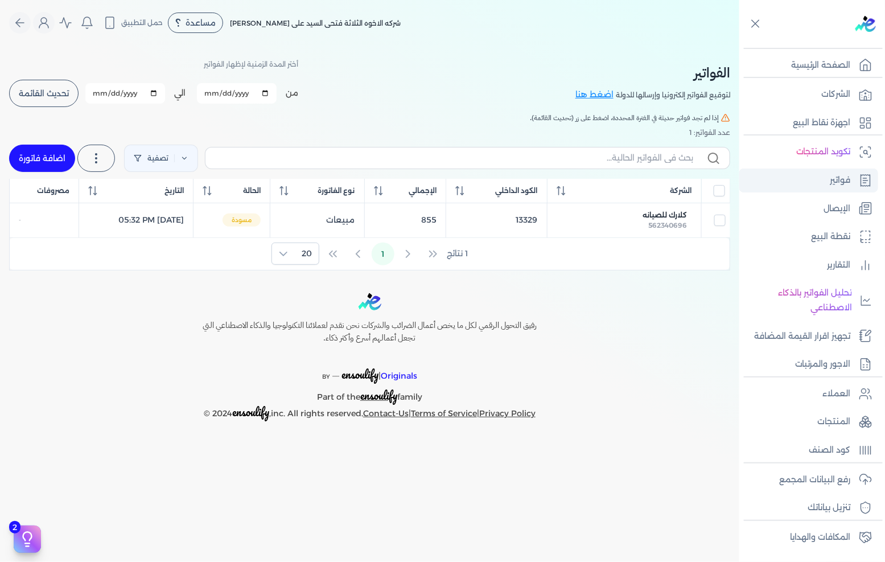
click at [862, 186] on link "فواتير" at bounding box center [808, 180] width 139 height 24
click at [823, 171] on link "فواتير" at bounding box center [808, 180] width 139 height 24
click at [827, 174] on link "فواتير" at bounding box center [808, 180] width 139 height 24
click at [814, 172] on link "فواتير" at bounding box center [808, 180] width 139 height 24
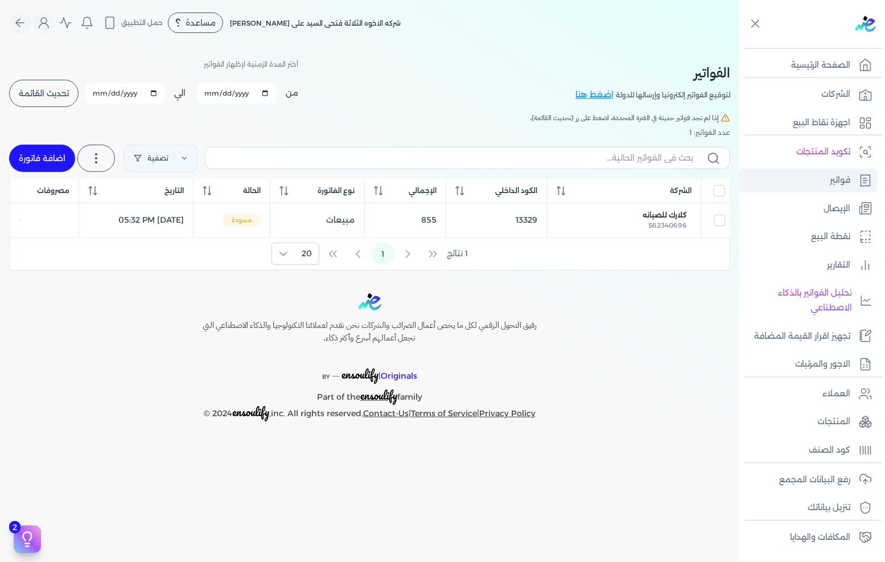
click at [840, 185] on p "فواتير" at bounding box center [840, 180] width 20 height 15
click at [9, 25] on button "Global" at bounding box center [20, 23] width 22 height 22
click at [0, 0] on div at bounding box center [0, 0] width 0 height 0
select select "EGP"
select select "B"
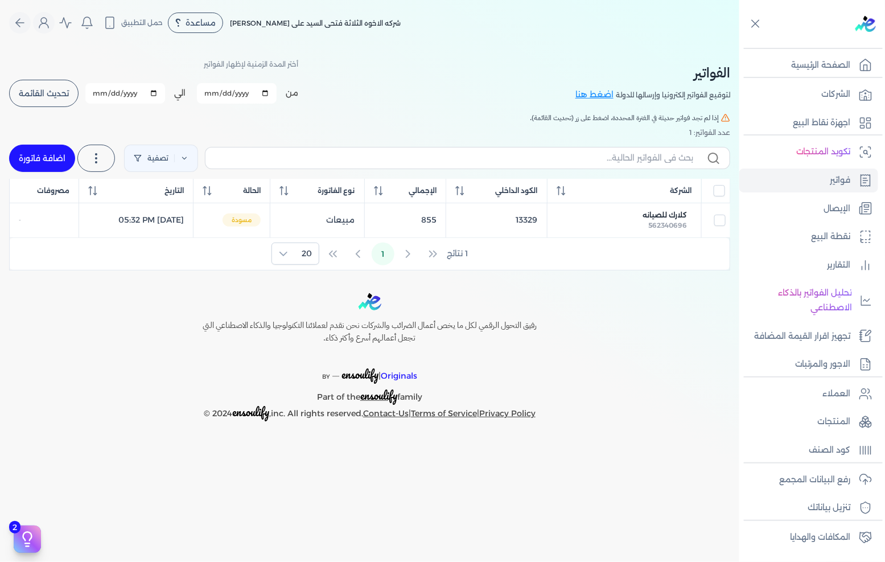
select select "EGS"
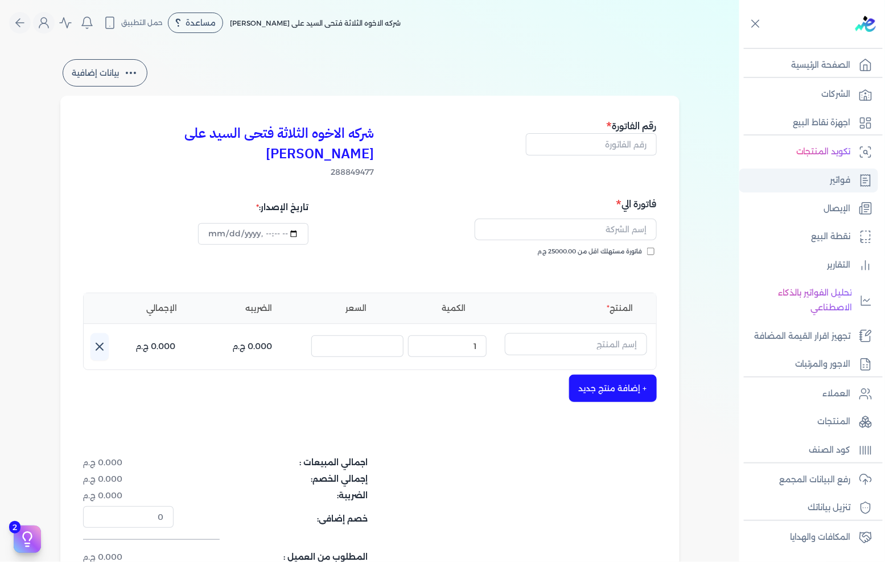
click at [850, 179] on p "فواتير" at bounding box center [840, 180] width 20 height 15
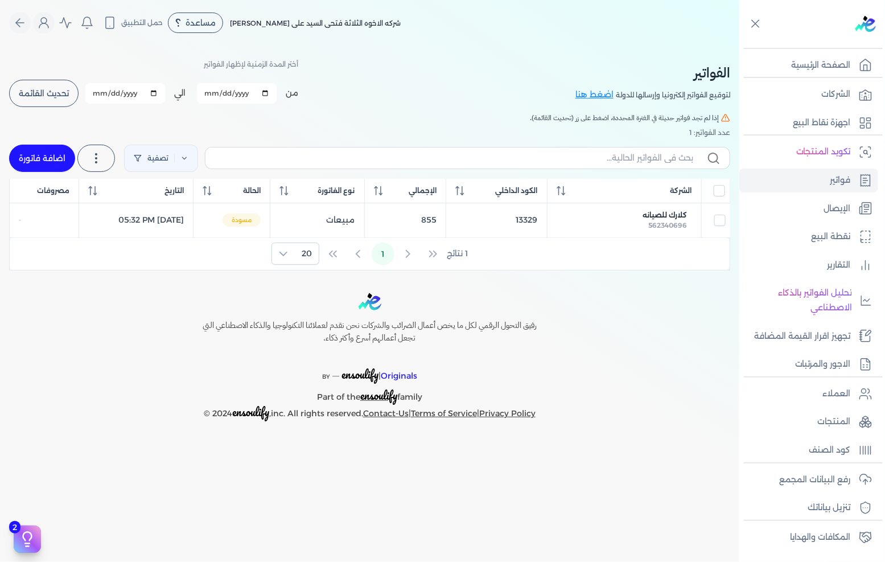
click at [52, 98] on button "تحديث القائمة" at bounding box center [43, 93] width 69 height 27
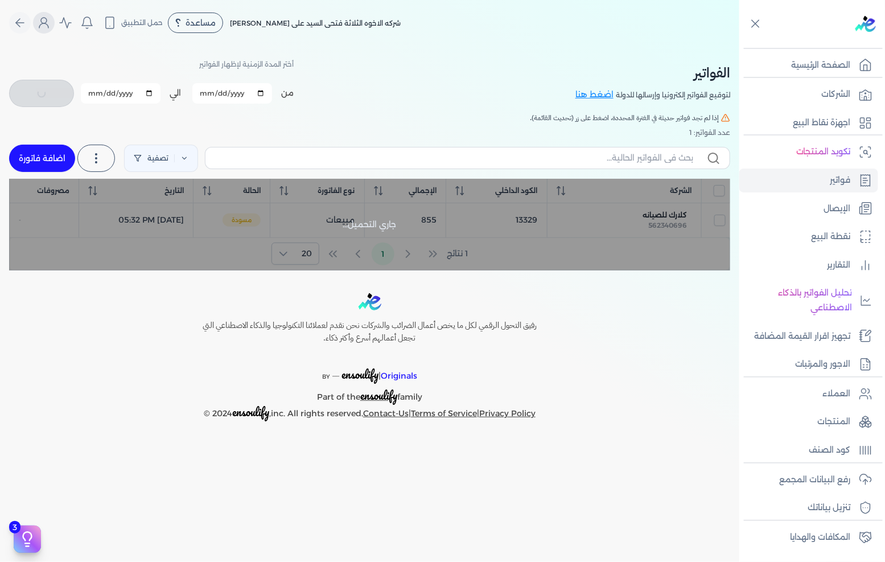
click at [41, 16] on icon "Global" at bounding box center [44, 23] width 14 height 14
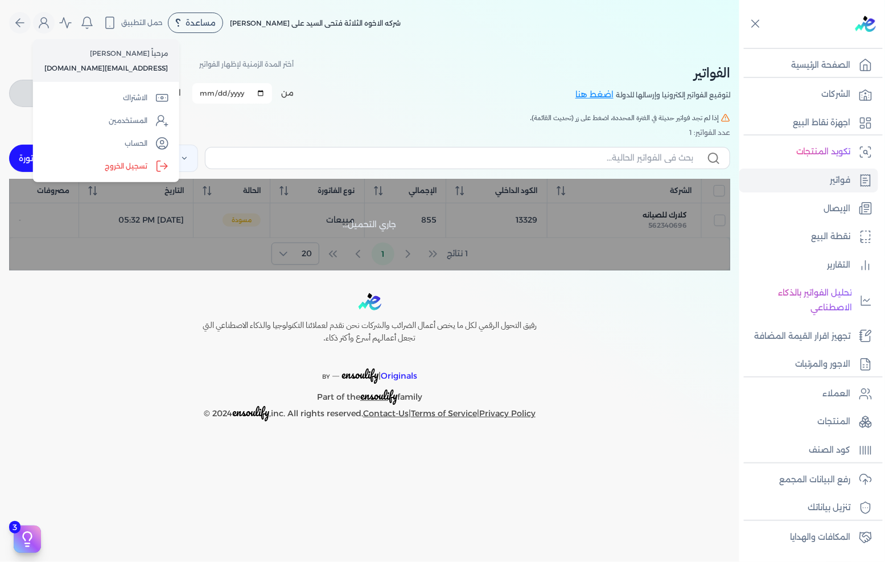
click at [617, 238] on table "الشركة الكود الداخلي الإجمالي نوع الفاتورة الحالة التاريخ مصروفات كلارك للصيانه…" at bounding box center [369, 208] width 721 height 59
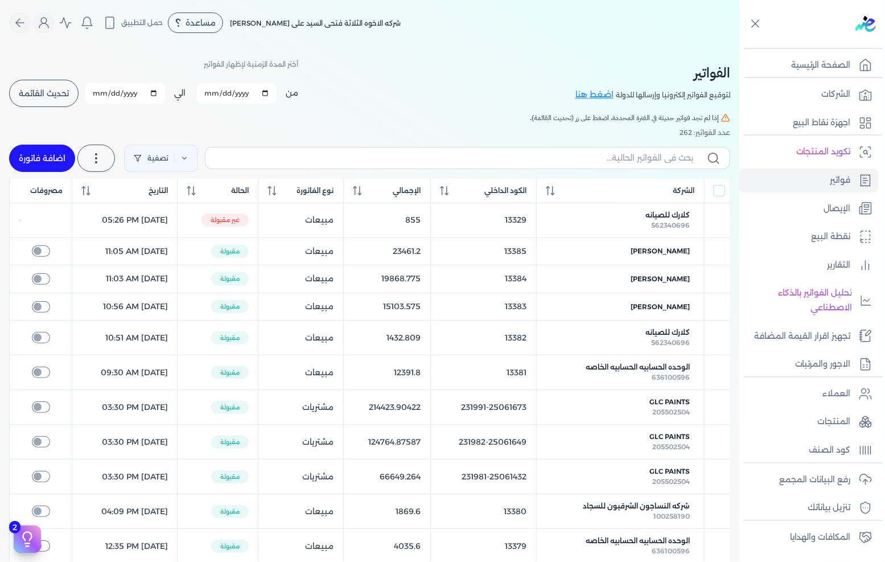
click at [67, 96] on span "تحديث القائمة" at bounding box center [44, 93] width 50 height 8
click at [41, 108] on div "الفواتير لتوقيع الفواتير إلكترونيا وإرسالها للدولة اضغط هنا أختر المدة الزمنية …" at bounding box center [369, 449] width 739 height 806
click at [43, 99] on button "تحديث القائمة" at bounding box center [43, 93] width 69 height 27
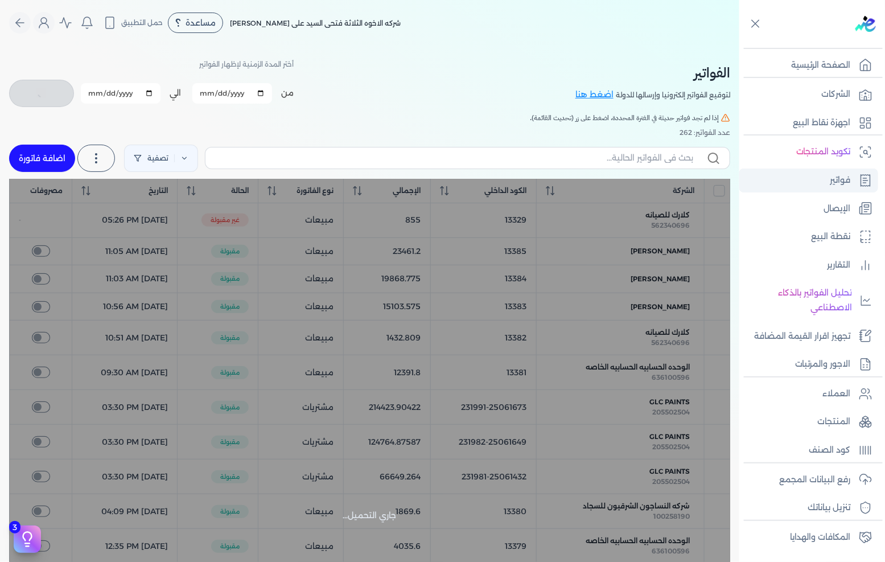
click at [846, 177] on p "فواتير" at bounding box center [840, 180] width 20 height 15
checkbox input "false"
